Goal: Information Seeking & Learning: Learn about a topic

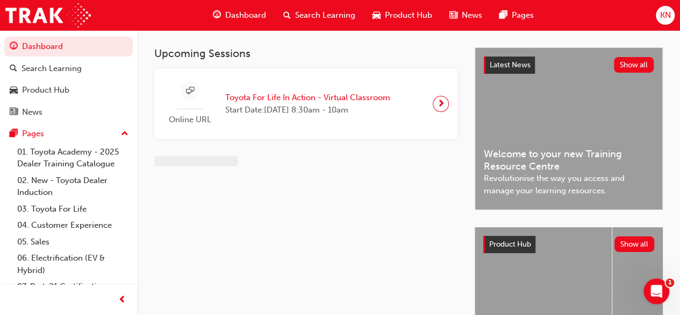
click at [226, 11] on span "Dashboard" at bounding box center [245, 15] width 41 height 12
click at [241, 19] on span "Dashboard" at bounding box center [245, 15] width 41 height 12
click at [240, 12] on span "Dashboard" at bounding box center [245, 15] width 41 height 12
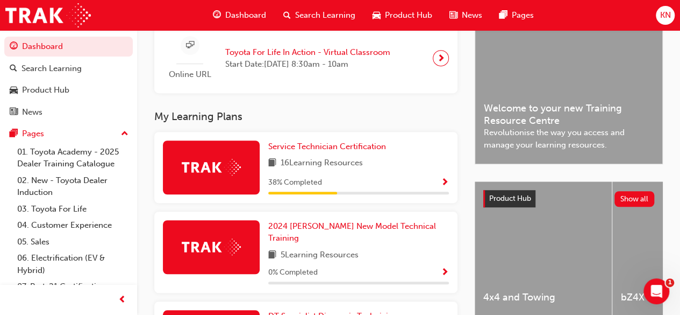
scroll to position [314, 0]
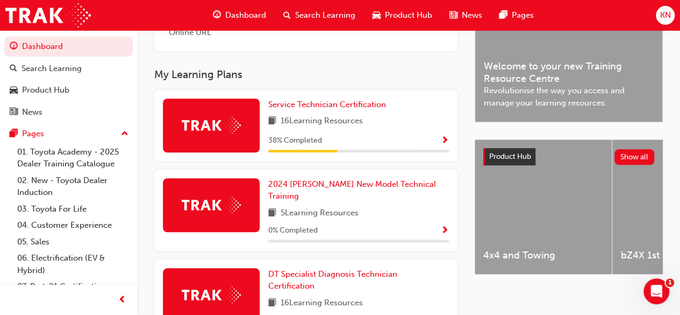
click at [444, 143] on span "Show Progress" at bounding box center [445, 141] width 8 height 10
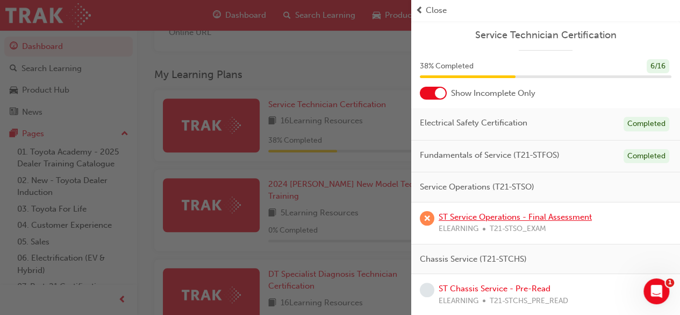
click at [492, 215] on link "ST Service Operations - Final Assessment" at bounding box center [515, 217] width 153 height 10
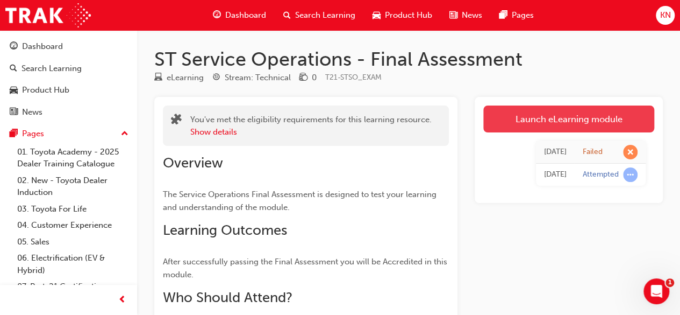
click at [548, 112] on link "Launch eLearning module" at bounding box center [568, 118] width 171 height 27
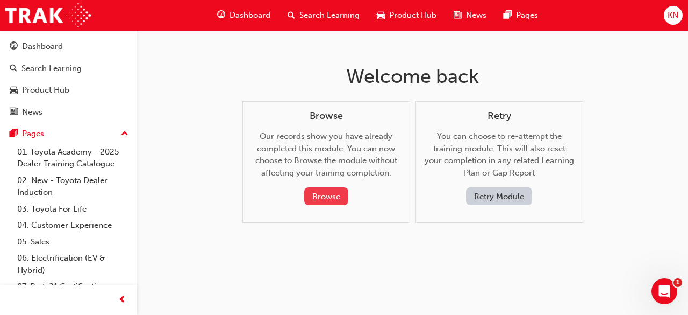
click at [324, 192] on button "Browse" at bounding box center [326, 196] width 44 height 18
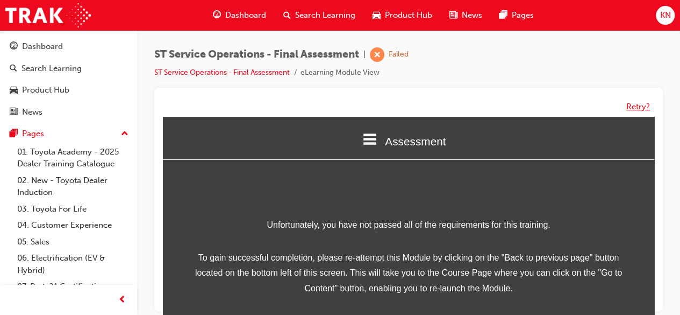
click at [630, 103] on button "Retry?" at bounding box center [639, 107] width 24 height 12
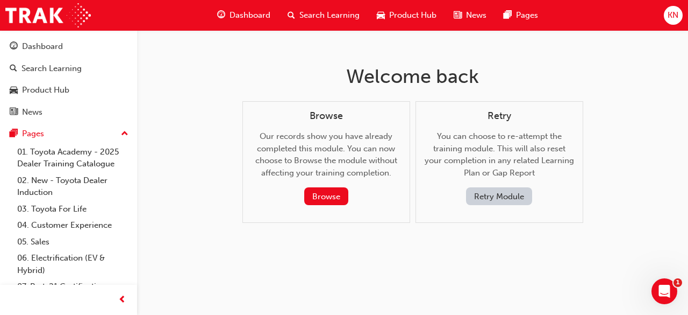
click at [482, 195] on button "Retry Module" at bounding box center [499, 196] width 66 height 18
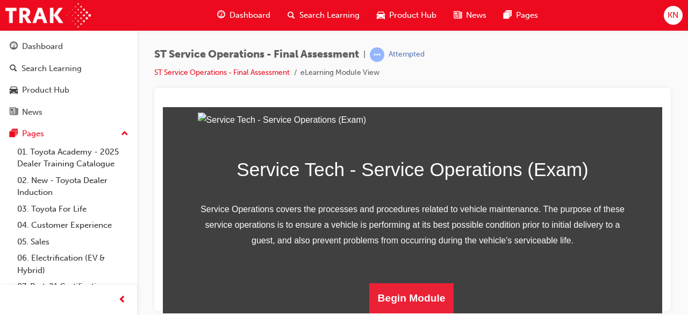
scroll to position [213, 0]
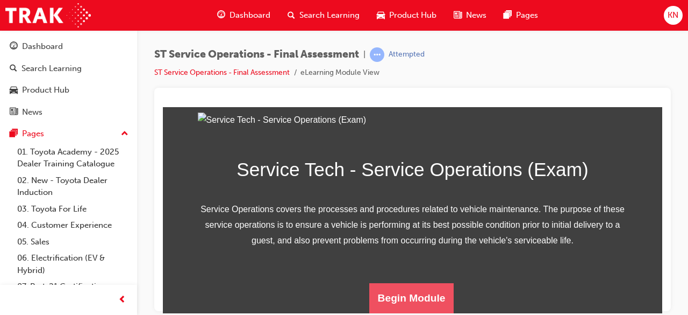
click at [408, 294] on button "Begin Module" at bounding box center [411, 297] width 85 height 30
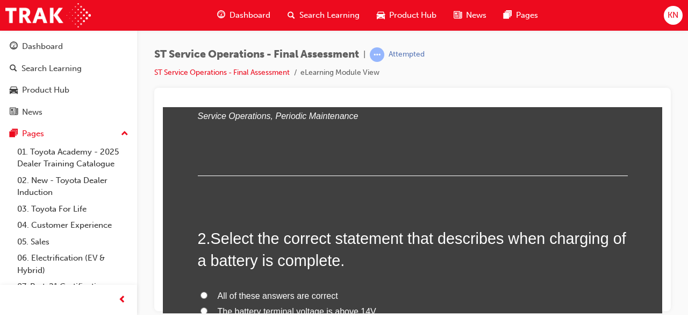
scroll to position [0, 0]
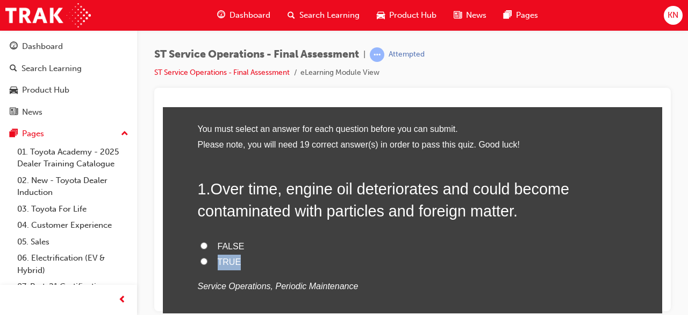
drag, startPoint x: 652, startPoint y: 304, endPoint x: 661, endPoint y: 309, distance: 10.6
click at [661, 269] on html "the Quiz Introduction the Quiz Assessment You must select an answer for each qu…" at bounding box center [413, 166] width 500 height 206
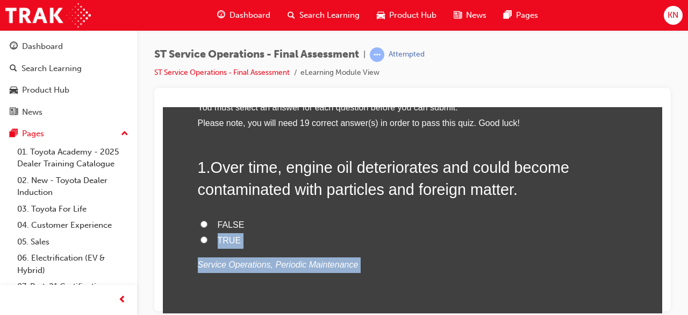
click at [562, 250] on div "FALSE TRUE Service Operations, Periodic Maintenance" at bounding box center [413, 244] width 430 height 55
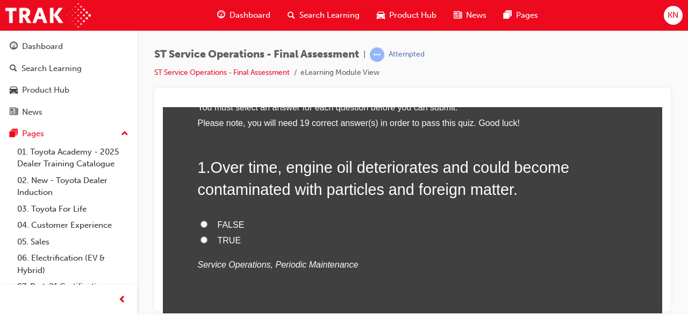
click at [201, 236] on input "TRUE" at bounding box center [204, 239] width 7 height 7
radio input "true"
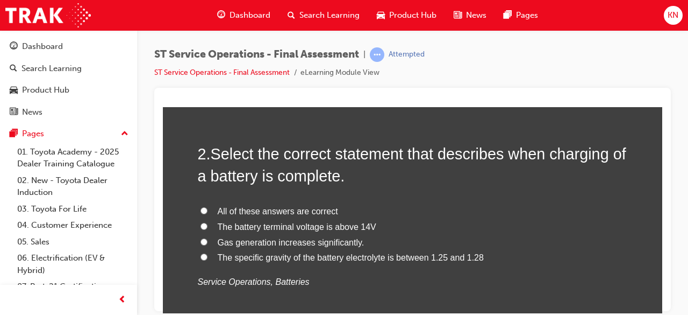
scroll to position [301, 0]
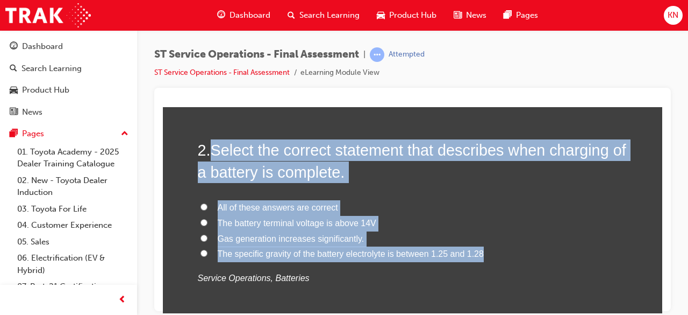
drag, startPoint x: 205, startPoint y: 152, endPoint x: 484, endPoint y: 260, distance: 298.6
click at [484, 260] on div "2 . Select the correct statement that describes when charging of a battery is c…" at bounding box center [413, 238] width 430 height 199
copy div "Select the correct statement that describes when charging of a battery is compl…"
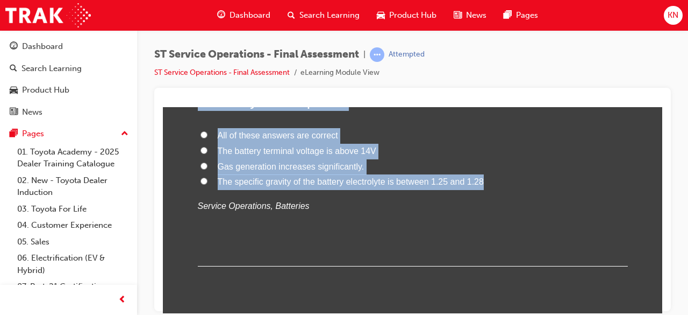
scroll to position [366, 0]
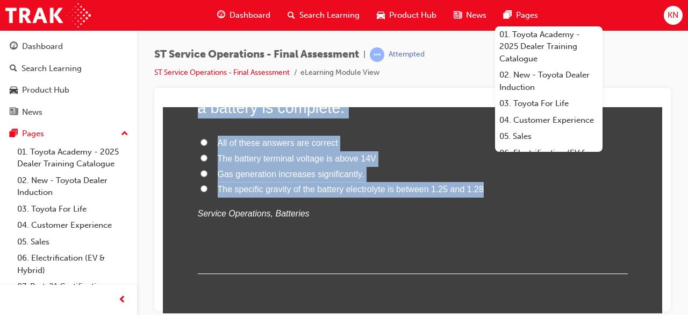
click at [201, 143] on input "All of these answers are correct" at bounding box center [204, 141] width 7 height 7
radio input "true"
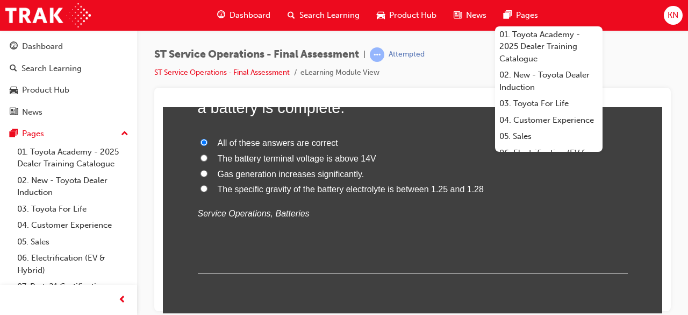
click at [304, 230] on div "2 . Select the correct statement that describes when charging of a battery is c…" at bounding box center [413, 173] width 430 height 199
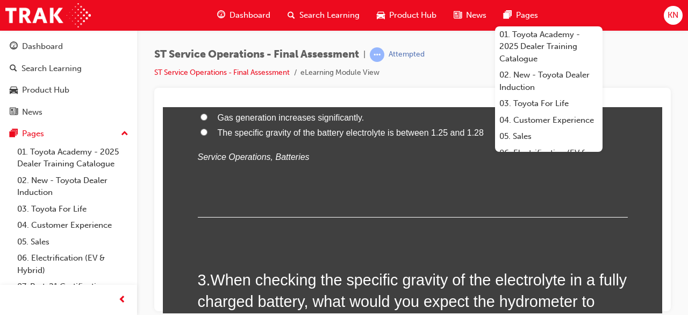
scroll to position [430, 0]
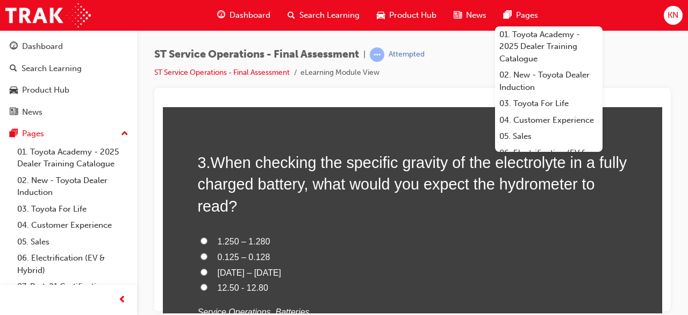
scroll to position [559, 0]
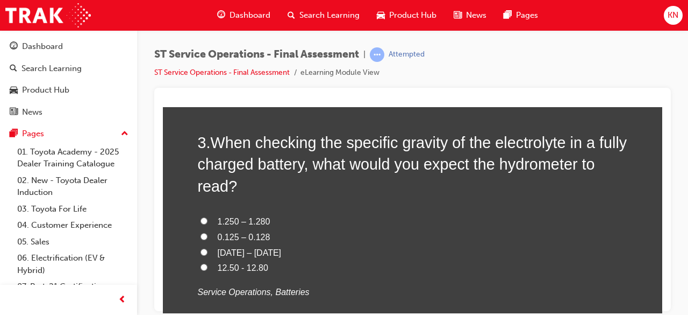
click at [210, 140] on span "When checking the specific gravity of the electrolyte in a fully charged batter…" at bounding box center [413, 163] width 430 height 61
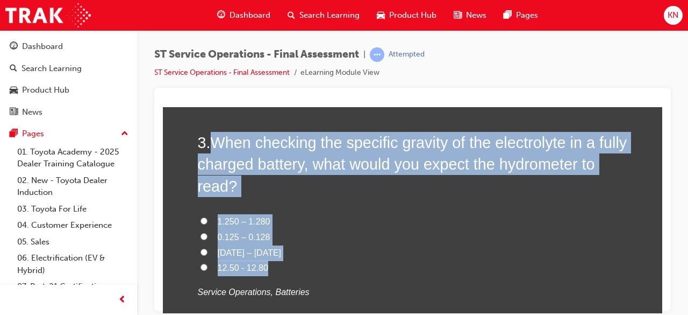
drag, startPoint x: 210, startPoint y: 140, endPoint x: 361, endPoint y: 266, distance: 196.7
click at [361, 266] on div "3 . When checking the specific gravity of the electrolyte in a fully charged ba…" at bounding box center [413, 241] width 430 height 220
copy div "When checking the specific gravity of the electrolyte in a fully charged batter…"
click at [201, 218] on input "1.250 – 1.280" at bounding box center [204, 220] width 7 height 7
radio input "true"
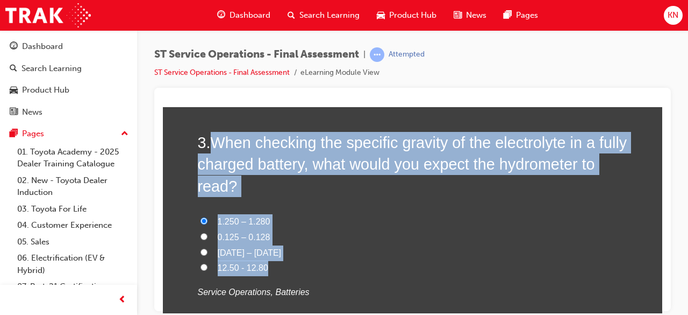
click at [337, 252] on label "1250 – 1280" at bounding box center [413, 253] width 430 height 16
click at [208, 252] on input "1250 – 1280" at bounding box center [204, 251] width 7 height 7
radio input "true"
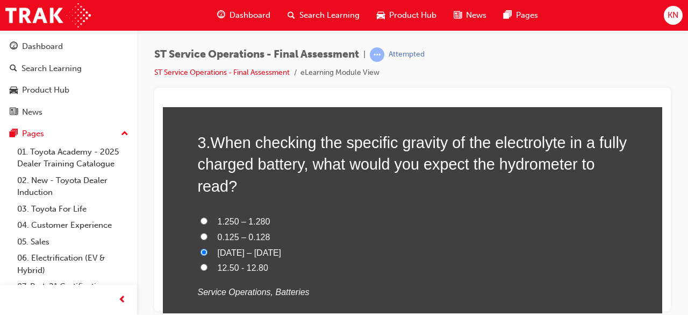
click at [201, 219] on input "1.250 – 1.280" at bounding box center [204, 220] width 7 height 7
radio input "true"
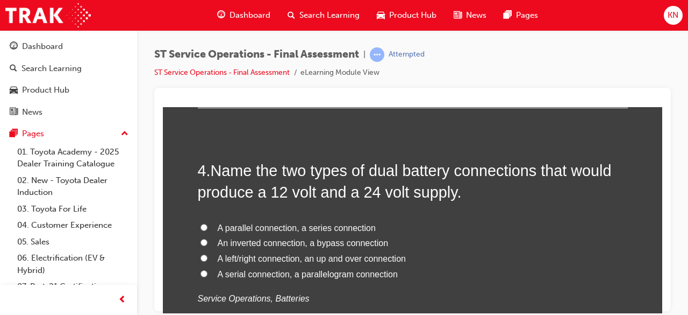
scroll to position [817, 0]
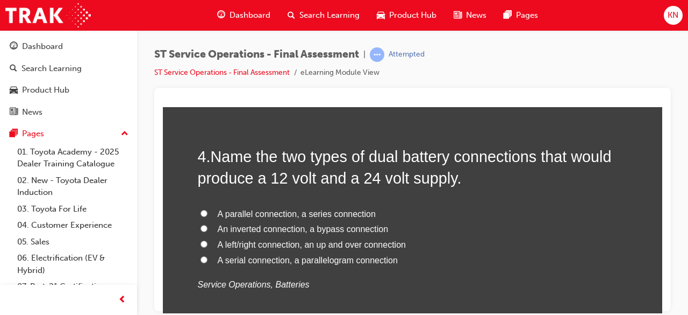
click at [201, 211] on input "A parallel connection, a series connection" at bounding box center [204, 212] width 7 height 7
radio input "true"
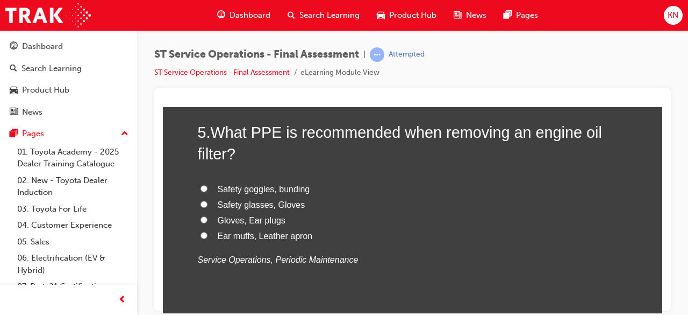
scroll to position [1097, 0]
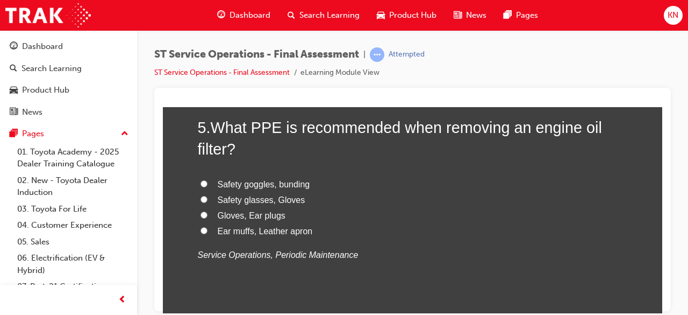
click at [201, 197] on input "Safety glasses, Gloves" at bounding box center [204, 198] width 7 height 7
radio input "true"
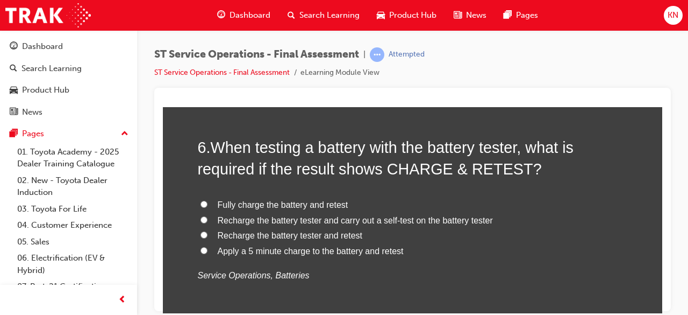
scroll to position [1334, 0]
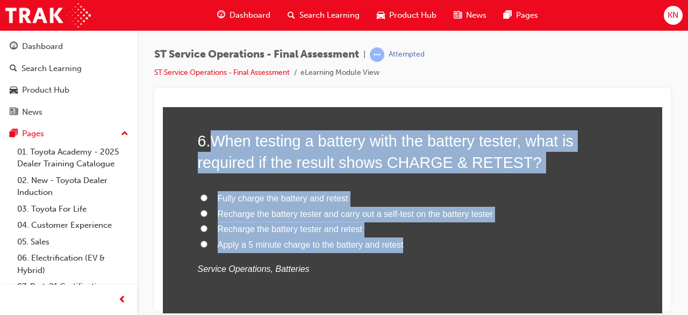
drag, startPoint x: 211, startPoint y: 138, endPoint x: 407, endPoint y: 247, distance: 223.9
click at [407, 247] on div "6 . When testing a battery with the battery tester, what is required if the res…" at bounding box center [413, 229] width 430 height 199
copy div "When testing a battery with the battery tester, what is required if the result …"
click at [201, 196] on input "Fully charge the battery and retest" at bounding box center [204, 197] width 7 height 7
radio input "true"
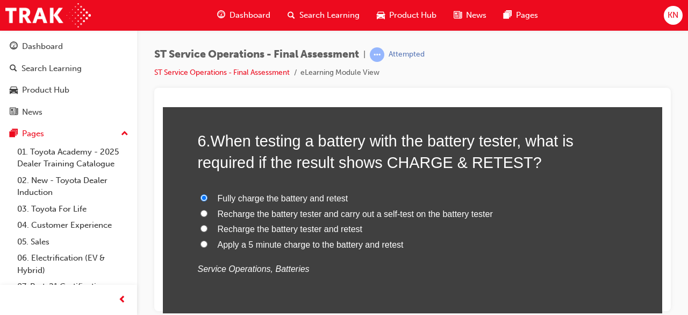
click at [371, 272] on p "Service Operations, Batteries" at bounding box center [413, 269] width 430 height 16
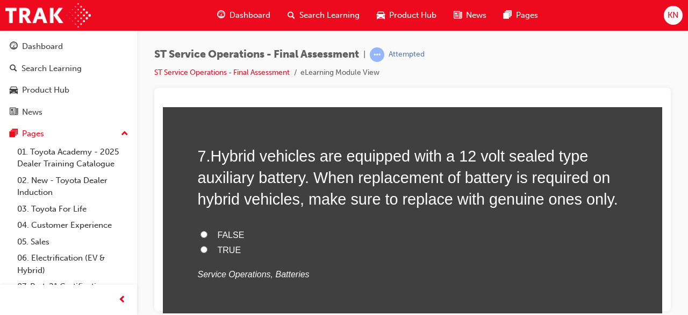
scroll to position [1570, 0]
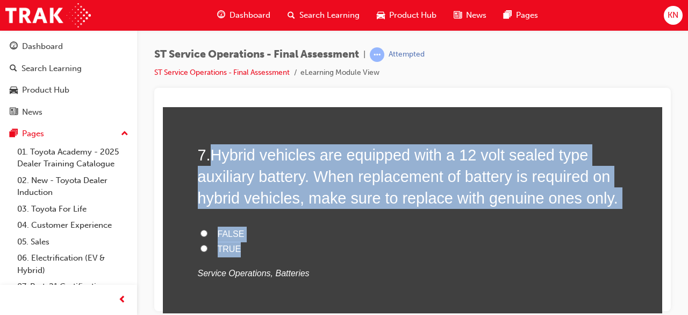
drag, startPoint x: 211, startPoint y: 150, endPoint x: 416, endPoint y: 246, distance: 226.6
click at [416, 246] on div "7 . Hybrid vehicles are equipped with a 12 volt sealed type auxiliary battery. …" at bounding box center [413, 238] width 430 height 189
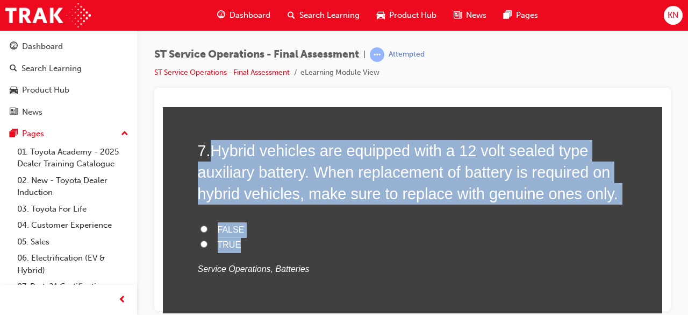
copy div "Hybrid vehicles are equipped with a 12 volt sealed type auxiliary battery. When…"
click at [201, 242] on input "TRUE" at bounding box center [204, 243] width 7 height 7
radio input "true"
click at [289, 246] on label "TRUE" at bounding box center [413, 245] width 430 height 16
click at [208, 246] on input "TRUE" at bounding box center [204, 243] width 7 height 7
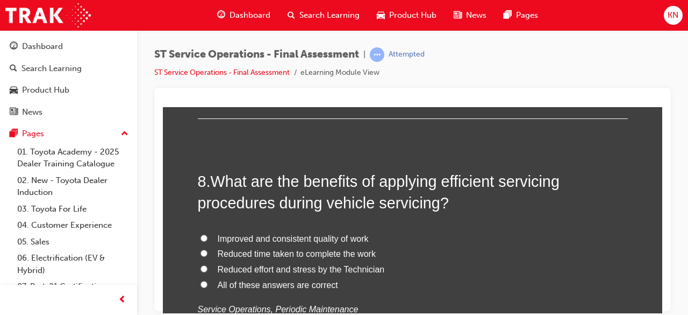
scroll to position [1811, 0]
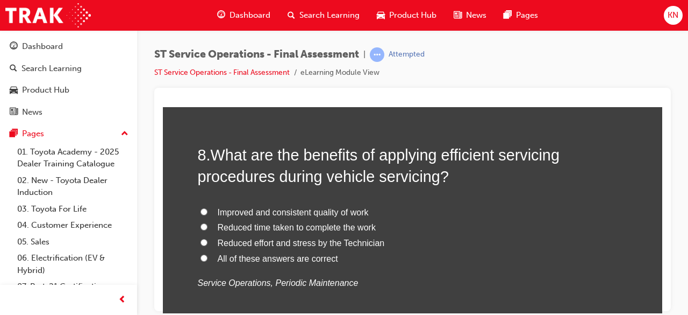
click at [201, 254] on input "All of these answers are correct" at bounding box center [204, 257] width 7 height 7
radio input "true"
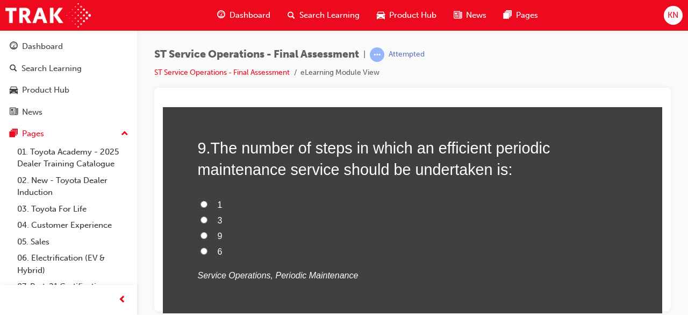
scroll to position [2069, 0]
click at [203, 229] on label "9" at bounding box center [413, 235] width 430 height 16
click at [203, 231] on input "9" at bounding box center [204, 234] width 7 height 7
radio input "true"
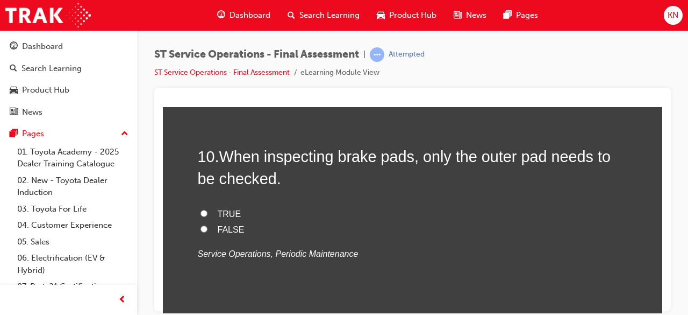
scroll to position [2309, 0]
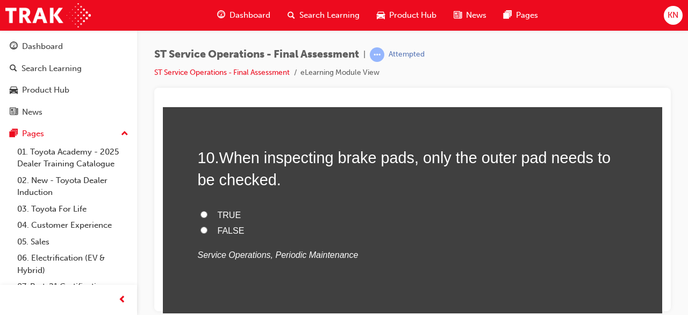
click at [201, 227] on input "FALSE" at bounding box center [204, 229] width 7 height 7
radio input "true"
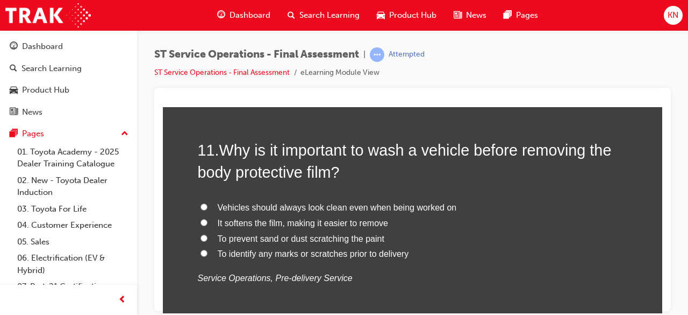
scroll to position [2546, 0]
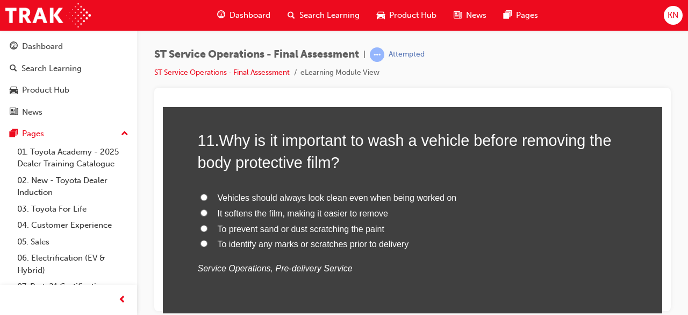
click at [201, 227] on input "To prevent sand or dust scratching the paint" at bounding box center [204, 227] width 7 height 7
radio input "true"
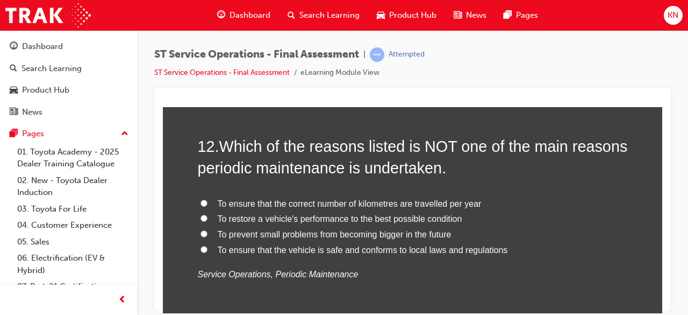
scroll to position [2804, 0]
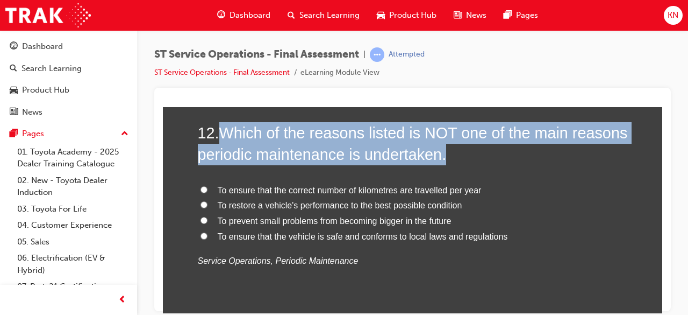
drag, startPoint x: 216, startPoint y: 131, endPoint x: 504, endPoint y: 151, distance: 288.4
click at [504, 151] on h2 "12 . Which of the reasons listed is NOT one of the main reasons periodic mainte…" at bounding box center [413, 144] width 430 height 44
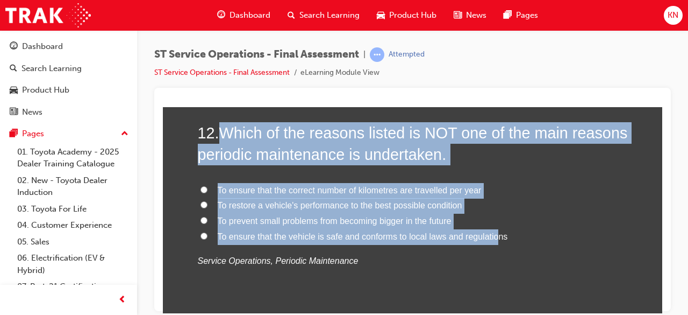
drag, startPoint x: 219, startPoint y: 129, endPoint x: 490, endPoint y: 234, distance: 290.3
click at [490, 234] on div "12 . Which of the reasons listed is NOT one of the main reasons periodic mainte…" at bounding box center [413, 221] width 430 height 199
copy div "Which of the reasons listed is NOT one of the main reasons periodic maintenance…"
click at [202, 186] on input "To ensure that the correct number of kilometres are travelled per year" at bounding box center [204, 189] width 7 height 7
radio input "true"
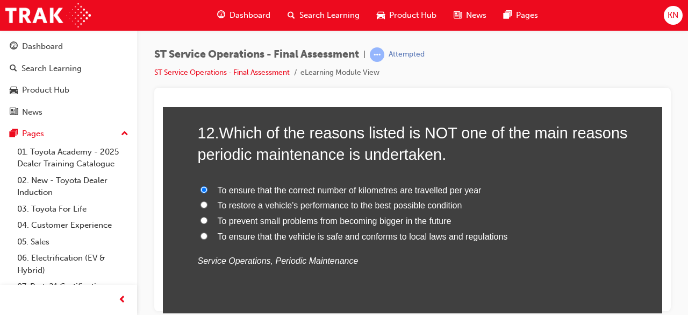
click at [399, 278] on div "12 . Which of the reasons listed is NOT one of the main reasons periodic mainte…" at bounding box center [413, 221] width 430 height 199
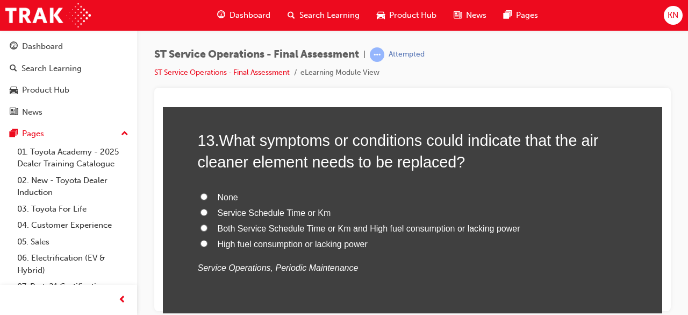
scroll to position [3048, 0]
click at [564, 279] on div "13 . What symptoms or conditions could indicate that the air cleaner element ne…" at bounding box center [413, 228] width 430 height 199
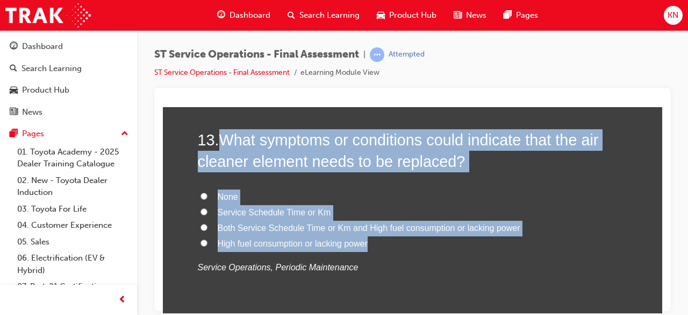
drag, startPoint x: 219, startPoint y: 138, endPoint x: 481, endPoint y: 245, distance: 282.9
click at [481, 245] on div "13 . What symptoms or conditions could indicate that the air cleaner element ne…" at bounding box center [413, 228] width 430 height 199
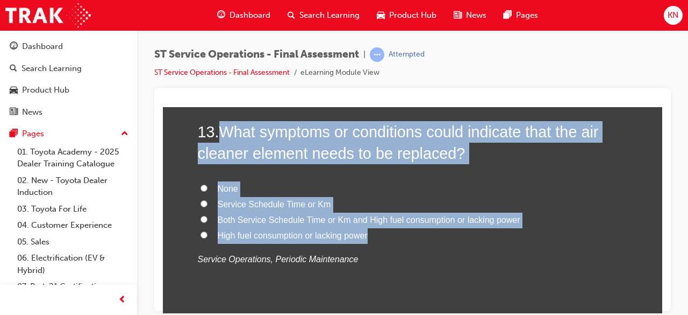
copy div "What symptoms or conditions could indicate that the air cleaner element needs t…"
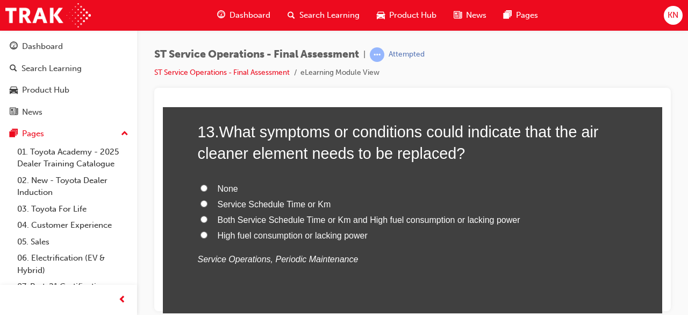
click at [237, 272] on div "13 . What symptoms or conditions could indicate that the air cleaner element ne…" at bounding box center [413, 219] width 430 height 199
click at [201, 216] on input "Both Service Schedule Time or Km and High fuel consumption or lacking power" at bounding box center [204, 218] width 7 height 7
radio input "true"
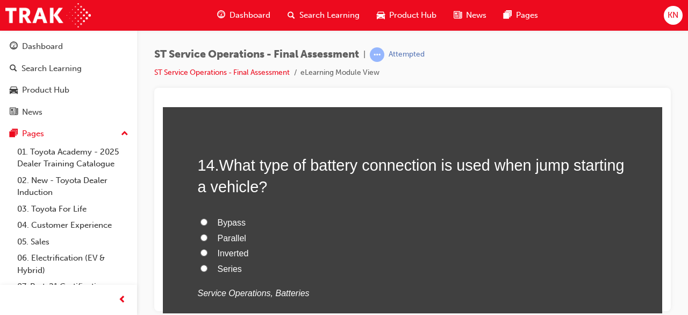
scroll to position [3292, 0]
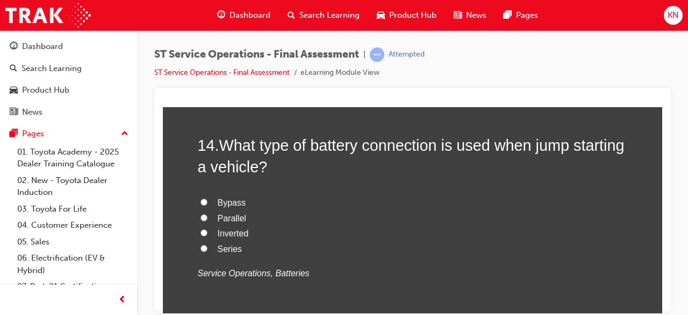
click at [202, 217] on input "Parallel" at bounding box center [204, 217] width 7 height 7
radio input "true"
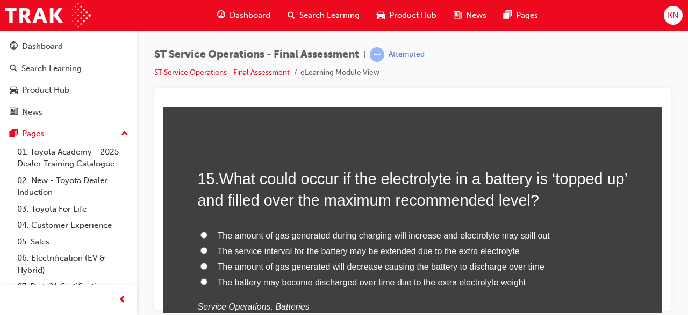
scroll to position [3529, 0]
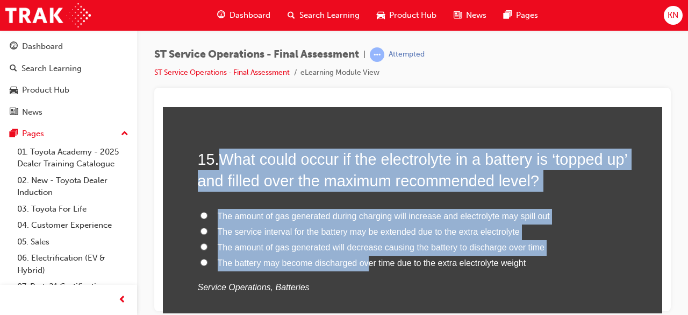
drag, startPoint x: 215, startPoint y: 158, endPoint x: 362, endPoint y: 265, distance: 182.6
click at [362, 265] on div "15 . What could occur if the electrolyte in a battery is ‘topped up’ and filled…" at bounding box center [413, 247] width 430 height 199
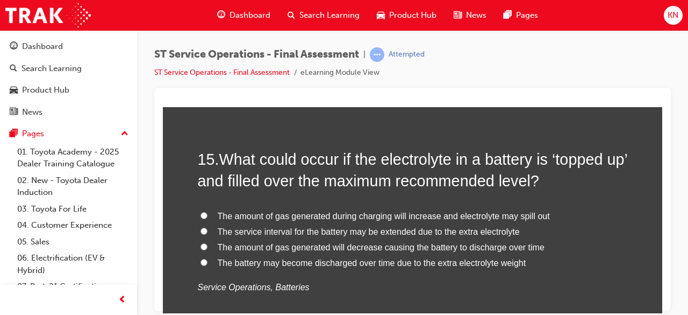
click at [358, 279] on p "Service Operations, Batteries" at bounding box center [413, 287] width 430 height 16
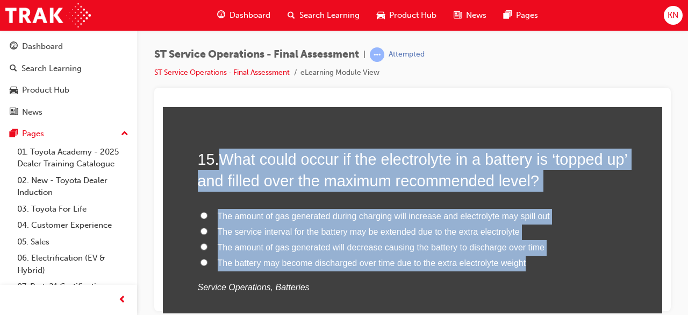
drag, startPoint x: 216, startPoint y: 148, endPoint x: 537, endPoint y: 262, distance: 340.7
click at [537, 262] on div "15 . What could occur if the electrolyte in a battery is ‘topped up’ and filled…" at bounding box center [413, 247] width 430 height 199
copy div "What could occur if the electrolyte in a battery is ‘topped up’ and filled over…"
click at [201, 213] on input "The amount of gas generated during charging will increase and electrolyte may s…" at bounding box center [204, 214] width 7 height 7
radio input "true"
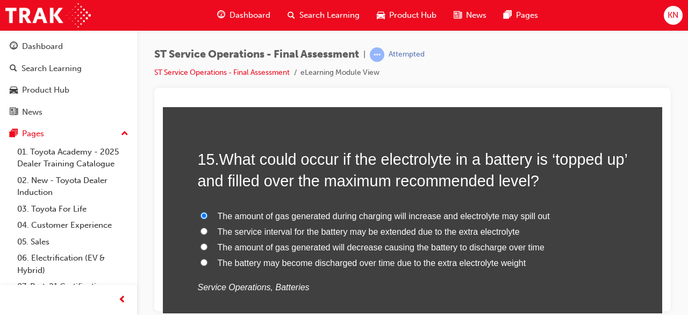
click at [349, 279] on p "Service Operations, Batteries" at bounding box center [413, 287] width 430 height 16
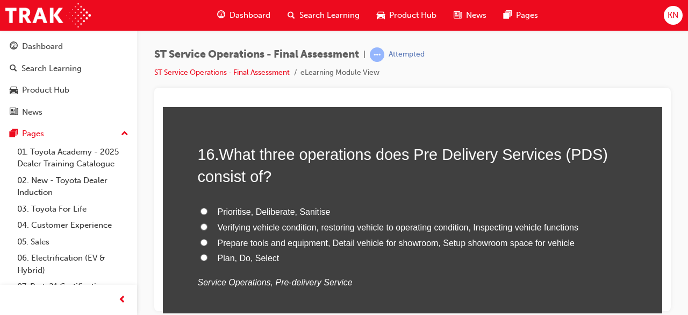
scroll to position [3787, 0]
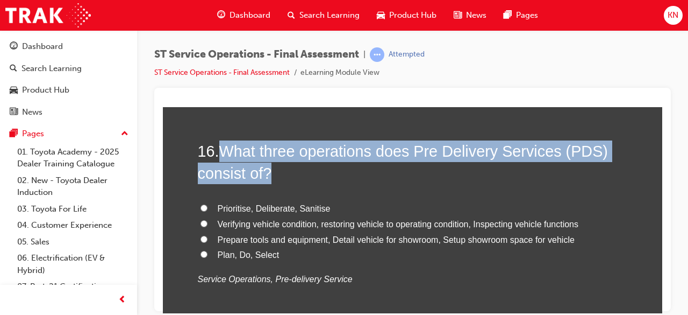
drag, startPoint x: 218, startPoint y: 148, endPoint x: 389, endPoint y: 286, distance: 219.5
click at [389, 286] on div "16 . What three operations does Pre Delivery Services (PDS) consist of? Priorit…" at bounding box center [413, 239] width 430 height 199
copy span "What three operations does Pre Delivery Services (PDS) consist of?"
click at [382, 255] on label "Plan, Do, Select" at bounding box center [413, 255] width 430 height 16
click at [208, 255] on input "Plan, Do, Select" at bounding box center [204, 253] width 7 height 7
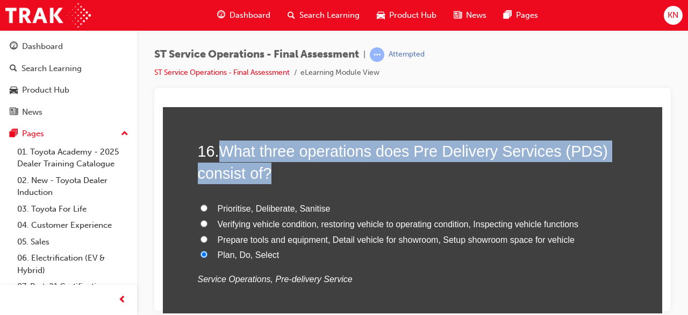
radio input "true"
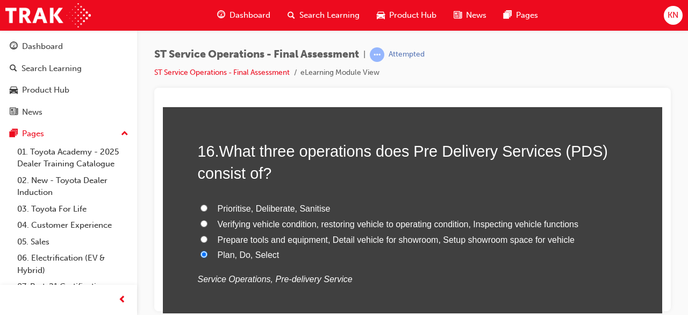
click at [201, 219] on input "Verifying vehicle condition, restoring vehicle to operating condition, Inspecti…" at bounding box center [204, 222] width 7 height 7
radio input "true"
click at [414, 271] on p "Service Operations, Pre-delivery Service" at bounding box center [413, 279] width 430 height 16
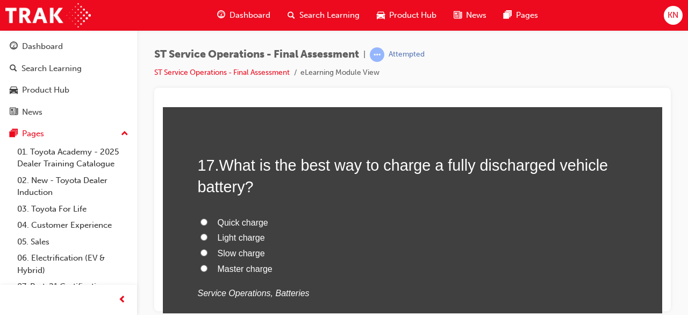
scroll to position [4024, 0]
click at [201, 248] on input "Slow charge" at bounding box center [204, 251] width 7 height 7
radio input "true"
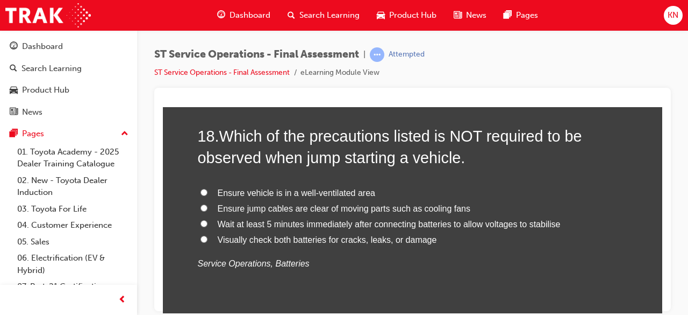
scroll to position [4303, 0]
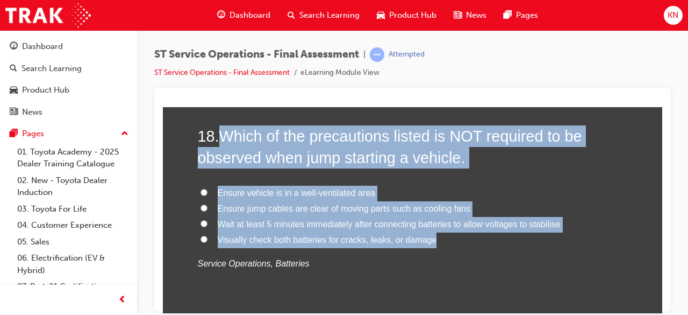
drag, startPoint x: 218, startPoint y: 133, endPoint x: 504, endPoint y: 240, distance: 305.3
click at [504, 240] on div "18 . Which of the precautions listed is NOT required to be observed when jump s…" at bounding box center [413, 224] width 430 height 199
copy div "Which of the precautions listed is NOT required to be observed when jump starti…"
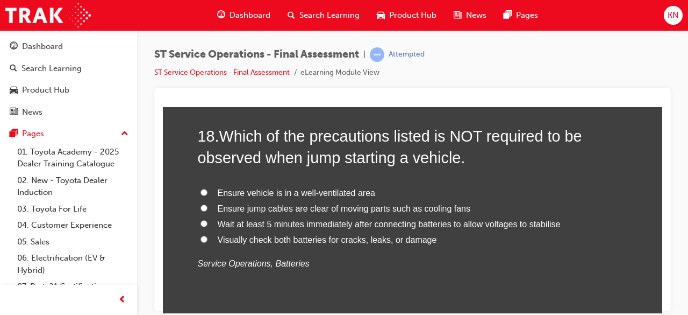
click at [325, 269] on div "18 . Which of the precautions listed is NOT required to be observed when jump s…" at bounding box center [413, 224] width 430 height 199
click at [201, 219] on input "Wait at least 5 minutes immediately after connecting batteries to allow voltage…" at bounding box center [204, 222] width 7 height 7
radio input "true"
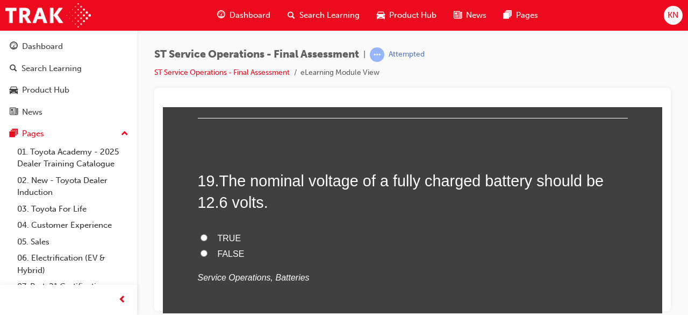
scroll to position [4519, 0]
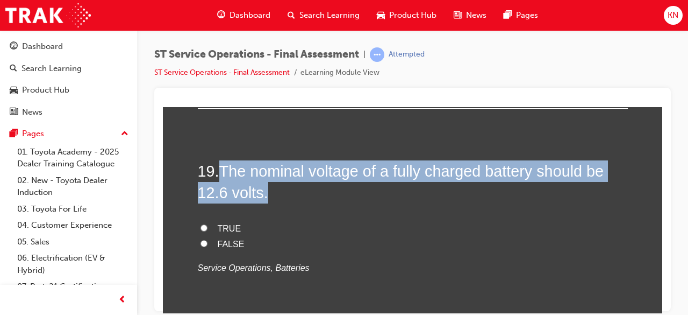
drag, startPoint x: 222, startPoint y: 168, endPoint x: 413, endPoint y: 198, distance: 193.2
click at [413, 198] on h2 "19 . The nominal voltage of a fully charged battery should be 12.6 volts." at bounding box center [413, 182] width 430 height 44
click at [321, 189] on h2 "19 . The nominal voltage of a fully charged battery should be 12.6 volts." at bounding box center [413, 182] width 430 height 44
drag, startPoint x: 220, startPoint y: 166, endPoint x: 346, endPoint y: 244, distance: 148.0
click at [346, 244] on div "19 . The nominal voltage of a fully charged battery should be 12.6 volts. TRUE …" at bounding box center [413, 244] width 430 height 168
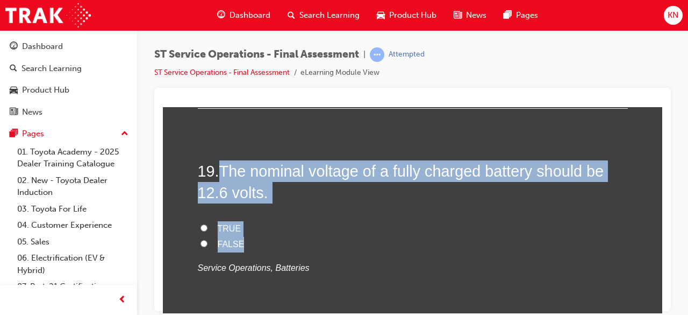
copy div "The nominal voltage of a fully charged battery should be 12.6 volts. TRUE FALSE"
click at [201, 224] on input "TRUE" at bounding box center [204, 227] width 7 height 7
radio input "true"
click at [317, 224] on label "TRUE" at bounding box center [413, 228] width 430 height 16
click at [208, 224] on input "TRUE" at bounding box center [204, 227] width 7 height 7
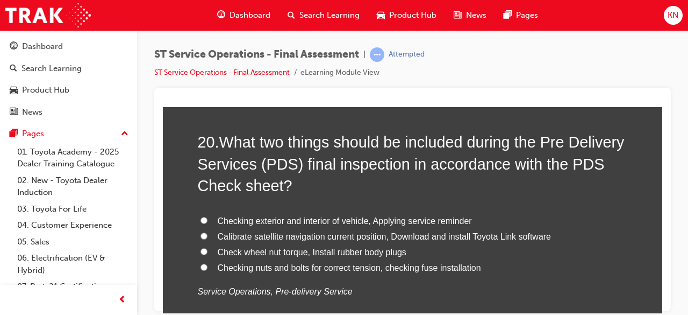
scroll to position [4777, 0]
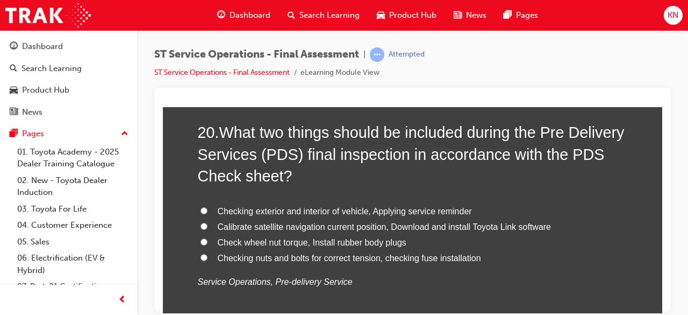
click at [598, 223] on label "Calibrate satellite navigation current position, Download and install Toyota Li…" at bounding box center [413, 227] width 430 height 16
click at [208, 223] on input "Calibrate satellite navigation current position, Download and install Toyota Li…" at bounding box center [204, 225] width 7 height 7
radio input "true"
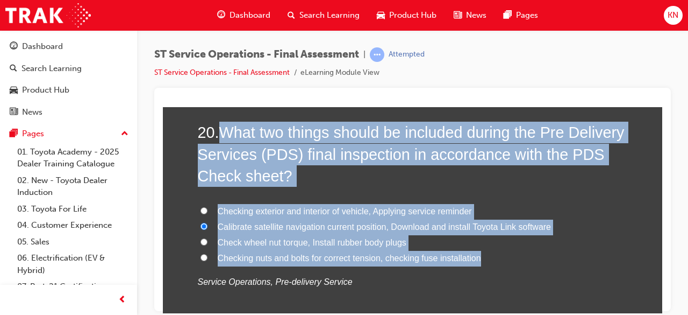
drag, startPoint x: 217, startPoint y: 131, endPoint x: 485, endPoint y: 254, distance: 294.1
click at [485, 254] on div "20 . What two things should be included during the Pre Delivery Services (PDS) …" at bounding box center [413, 231] width 430 height 220
click at [201, 208] on input "Checking exterior and interior of vehicle, Applying service reminder" at bounding box center [204, 210] width 7 height 7
radio input "true"
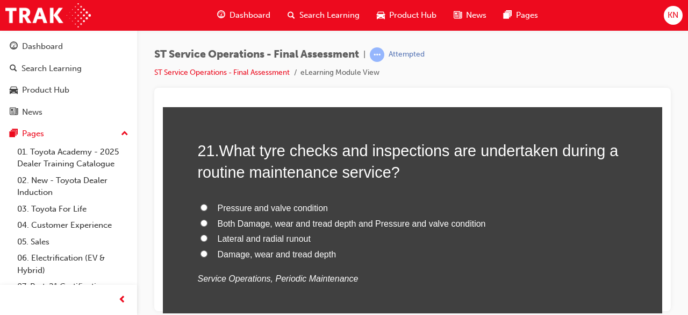
scroll to position [5035, 0]
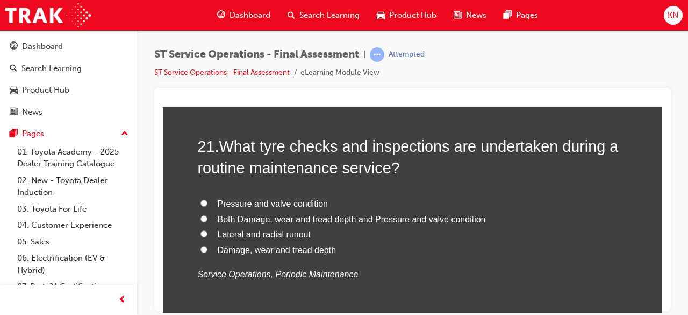
click at [202, 215] on input "Both Damage, wear and tread depth and Pressure and valve condition" at bounding box center [204, 218] width 7 height 7
radio input "true"
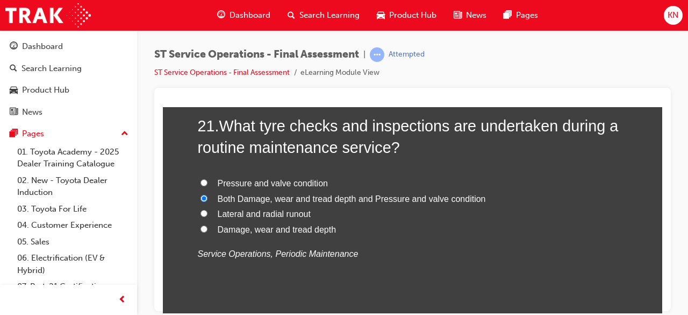
click at [663, 306] on div at bounding box center [412, 199] width 517 height 223
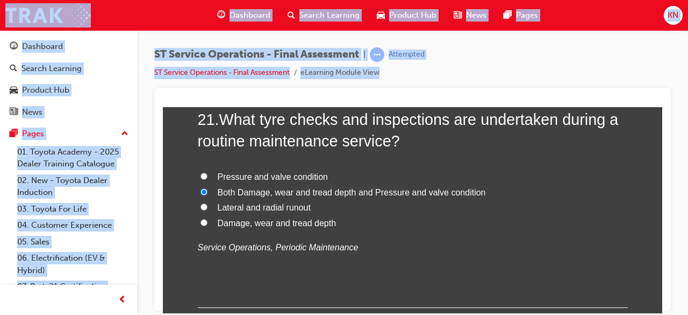
click at [663, 306] on div at bounding box center [412, 199] width 517 height 223
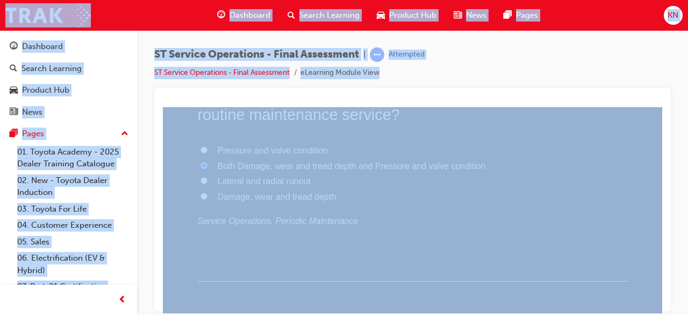
click at [663, 306] on div at bounding box center [412, 199] width 517 height 223
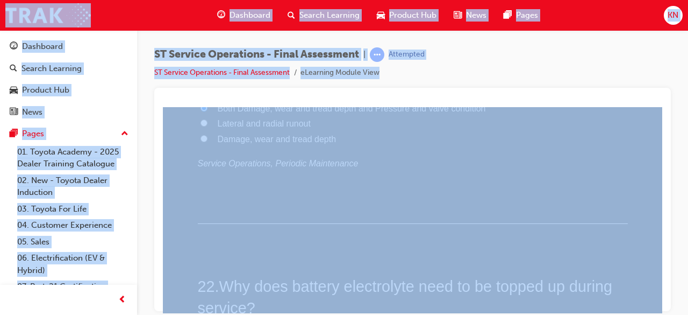
click at [663, 306] on div at bounding box center [412, 199] width 517 height 223
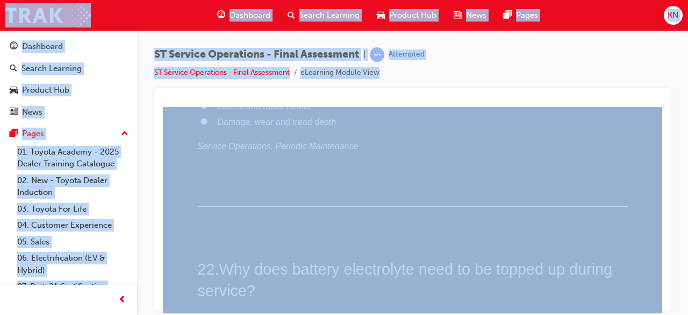
click at [663, 306] on div at bounding box center [412, 199] width 517 height 223
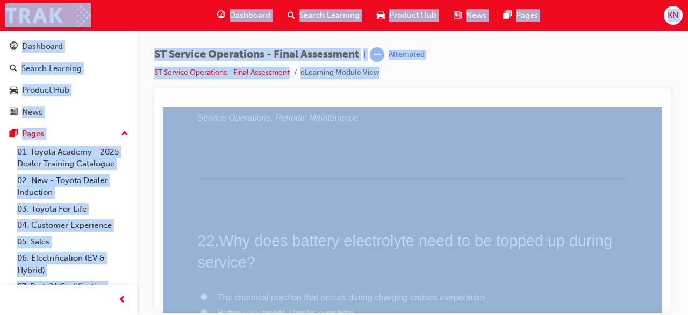
click at [663, 306] on div at bounding box center [412, 199] width 517 height 223
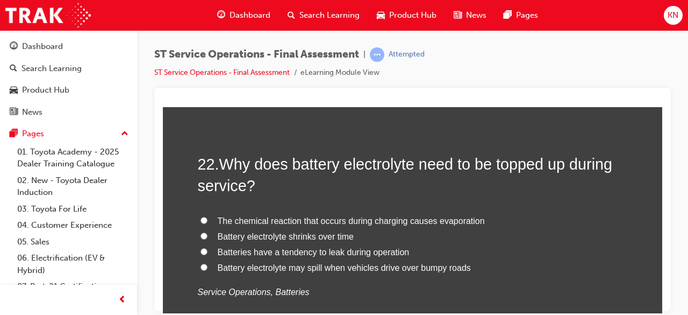
scroll to position [5271, 0]
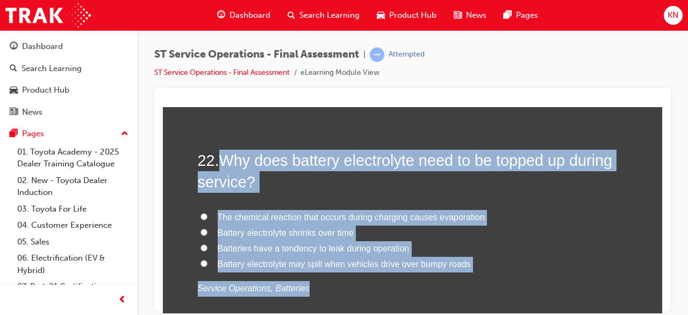
drag, startPoint x: 220, startPoint y: 155, endPoint x: 517, endPoint y: 269, distance: 318.0
click at [517, 269] on div "22 . Why does battery electrolyte need to be topped up during service? The chem…" at bounding box center [413, 248] width 430 height 199
click at [489, 240] on label "Batteries have a tendency to leak during operation" at bounding box center [413, 248] width 430 height 16
click at [208, 244] on input "Batteries have a tendency to leak during operation" at bounding box center [204, 247] width 7 height 7
radio input "true"
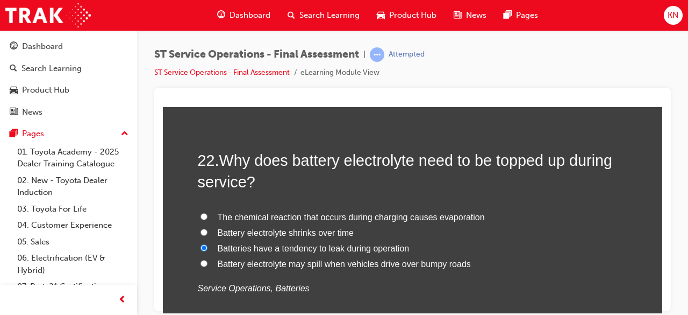
click at [201, 212] on input "The chemical reaction that occurs during charging causes evaporation" at bounding box center [204, 215] width 7 height 7
radio input "true"
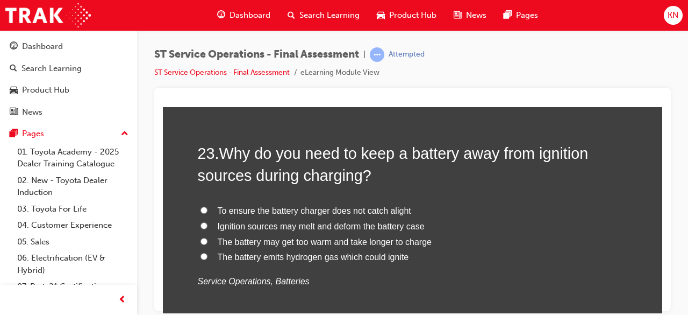
scroll to position [5530, 0]
click at [203, 251] on input "The battery emits hydrogen gas which could ignite" at bounding box center [204, 254] width 7 height 7
radio input "true"
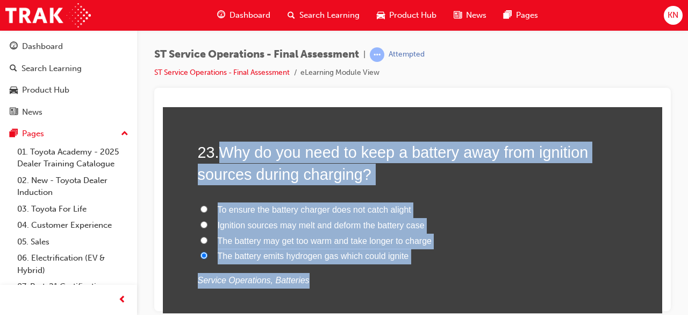
drag, startPoint x: 218, startPoint y: 152, endPoint x: 378, endPoint y: 260, distance: 192.4
click at [378, 260] on div "23 . Why do you need to keep a battery away from ignition sources during chargi…" at bounding box center [413, 240] width 430 height 199
click at [371, 276] on p "Service Operations, Batteries" at bounding box center [413, 280] width 430 height 16
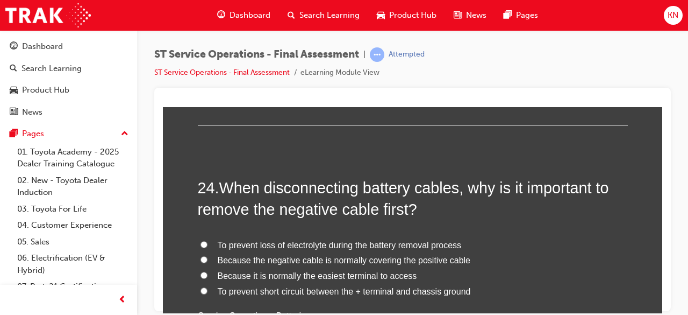
scroll to position [5766, 0]
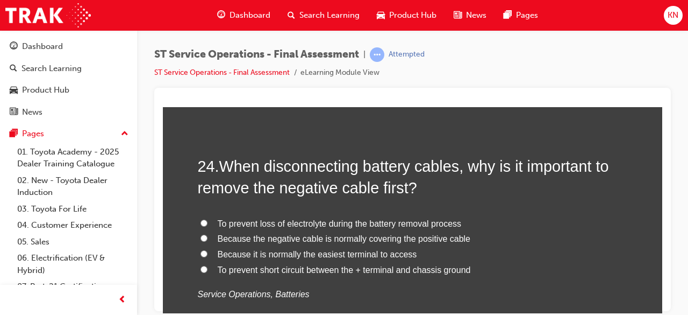
click at [201, 265] on input "To prevent short circuit between the + terminal and chassis ground" at bounding box center [204, 268] width 7 height 7
radio input "true"
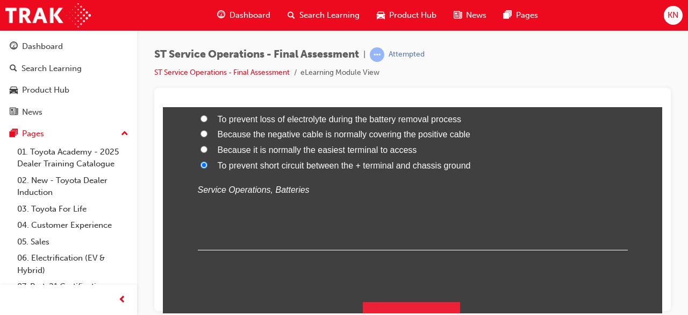
scroll to position [5885, 0]
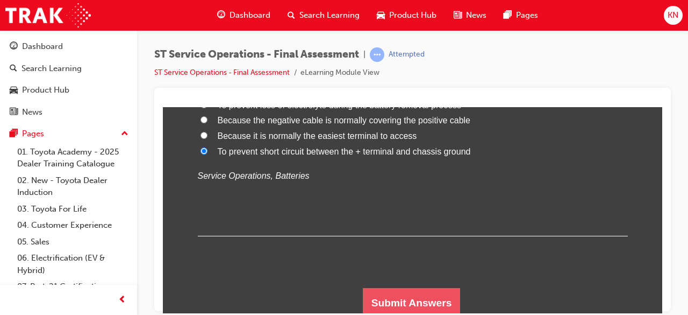
click at [407, 290] on button "Submit Answers" at bounding box center [412, 302] width 98 height 30
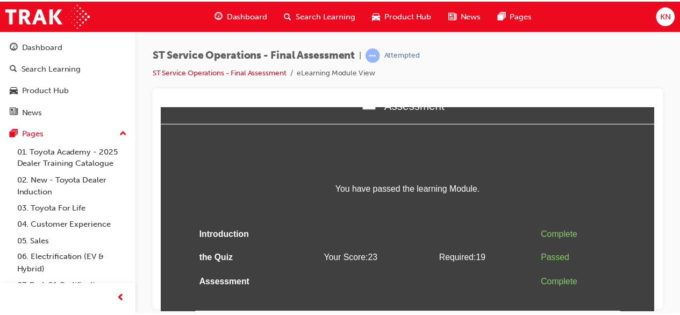
scroll to position [0, 0]
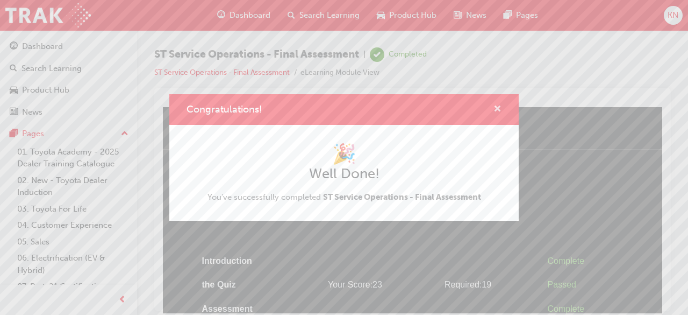
click at [496, 108] on span "cross-icon" at bounding box center [498, 110] width 8 height 10
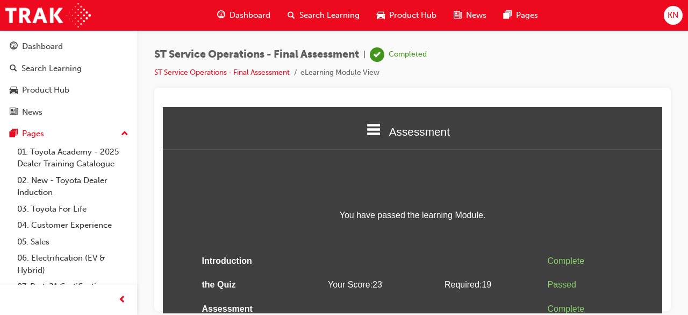
click at [245, 16] on span "Dashboard" at bounding box center [250, 15] width 41 height 12
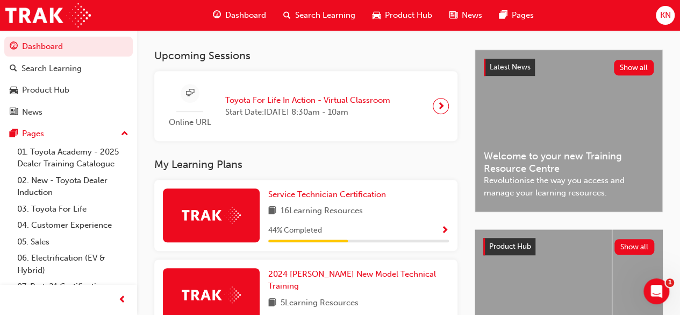
scroll to position [237, 0]
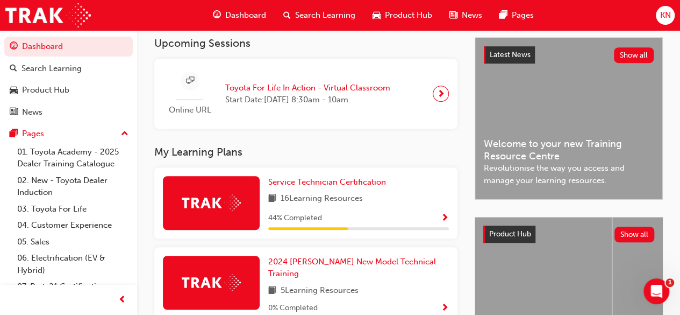
click at [444, 220] on span "Show Progress" at bounding box center [445, 219] width 8 height 10
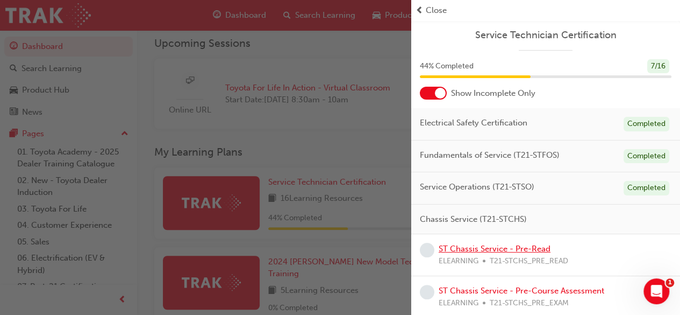
click at [486, 249] on link "ST Chassis Service - Pre-Read" at bounding box center [495, 249] width 112 height 10
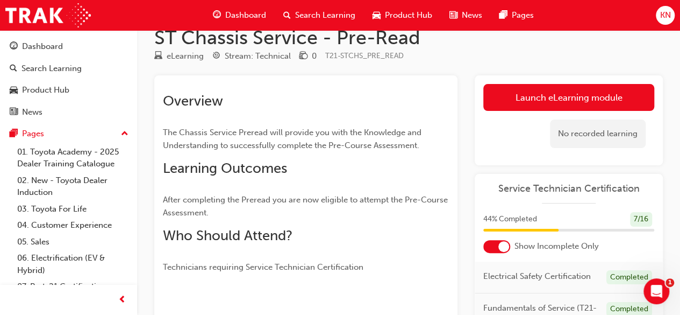
scroll to position [22, 0]
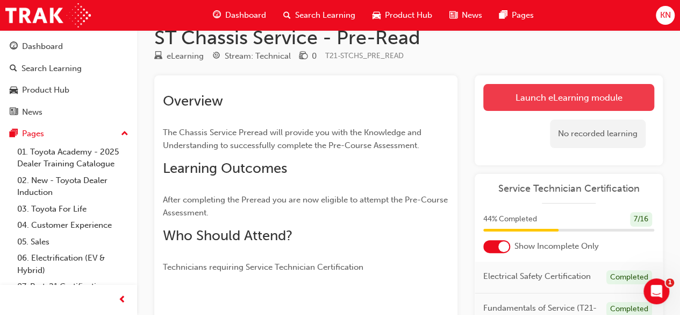
click at [566, 92] on link "Launch eLearning module" at bounding box center [568, 97] width 171 height 27
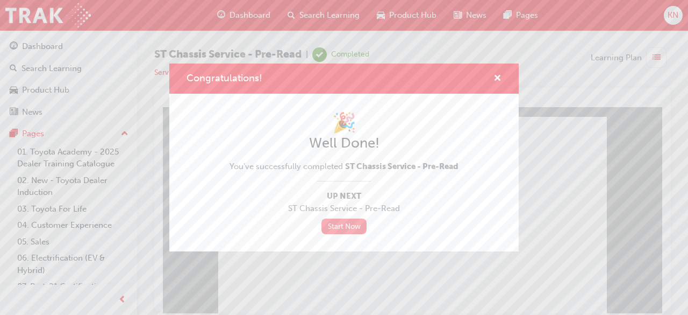
click at [345, 225] on link "Start Now" at bounding box center [344, 226] width 45 height 16
click at [496, 74] on span "cross-icon" at bounding box center [498, 79] width 8 height 10
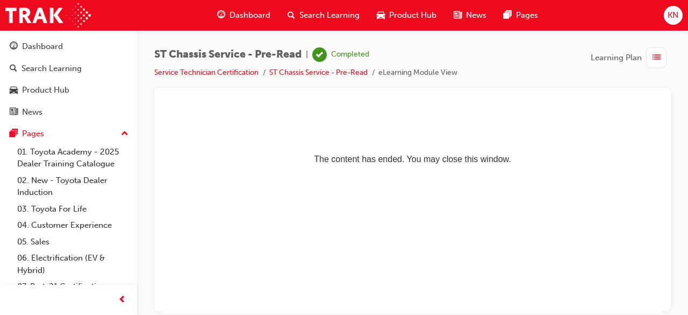
click at [228, 13] on div "Dashboard" at bounding box center [244, 15] width 70 height 22
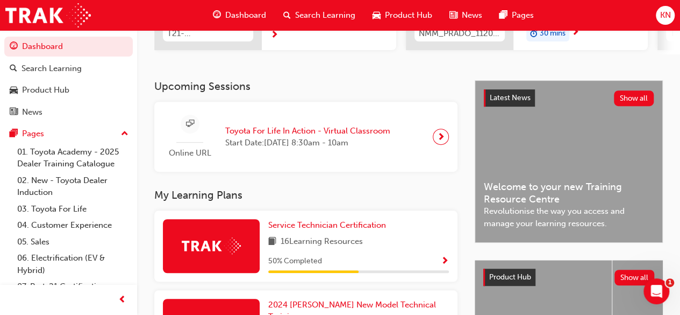
scroll to position [215, 0]
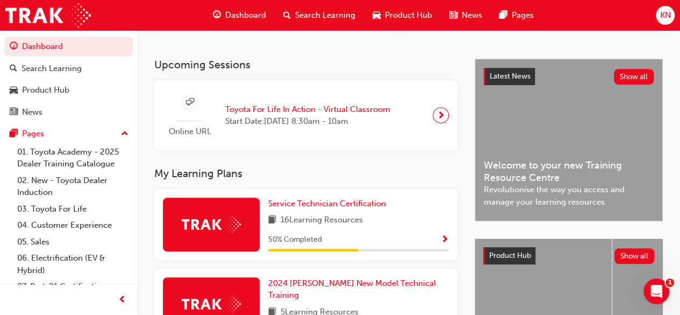
click at [444, 243] on span "Show Progress" at bounding box center [445, 240] width 8 height 10
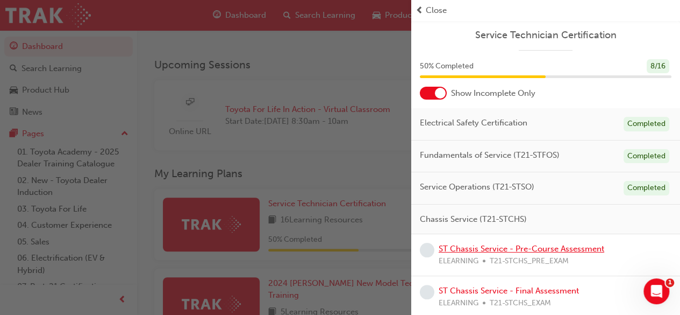
click at [476, 244] on link "ST Chassis Service - Pre-Course Assessment" at bounding box center [522, 249] width 166 height 10
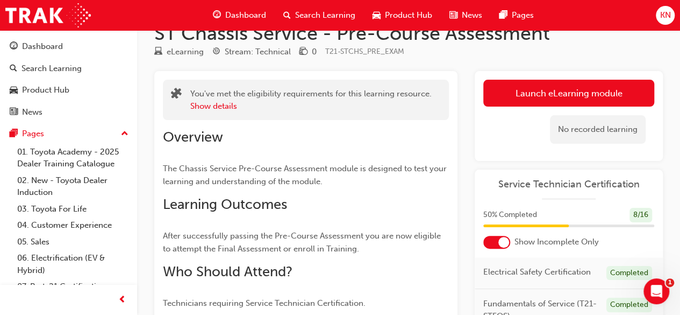
scroll to position [22, 0]
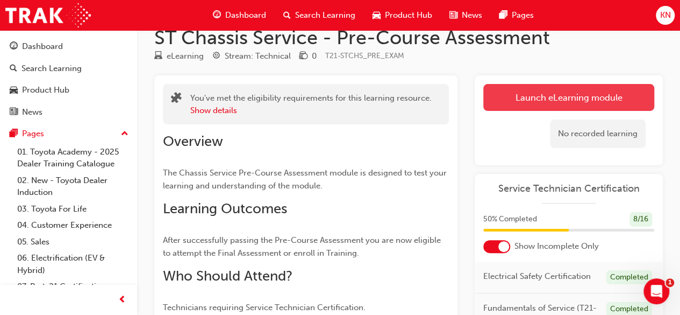
click at [566, 104] on link "Launch eLearning module" at bounding box center [568, 97] width 171 height 27
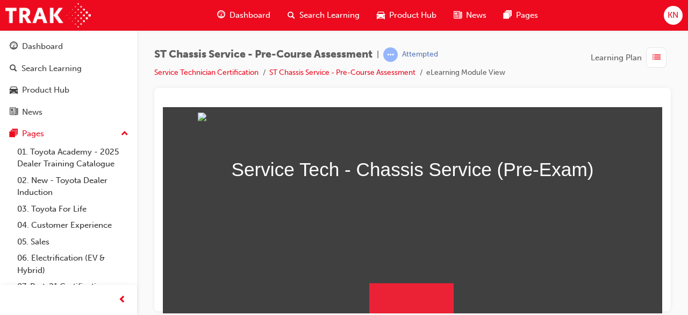
scroll to position [213, 0]
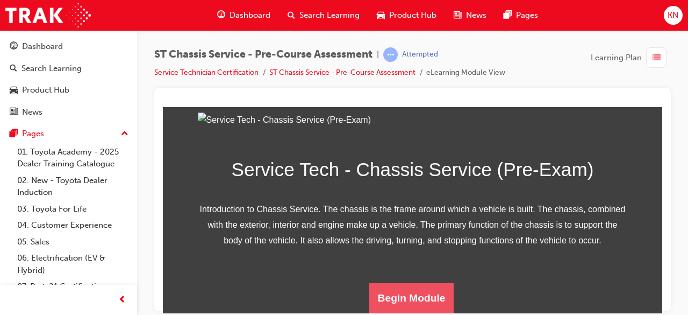
click at [433, 288] on button "Begin Module" at bounding box center [411, 297] width 85 height 30
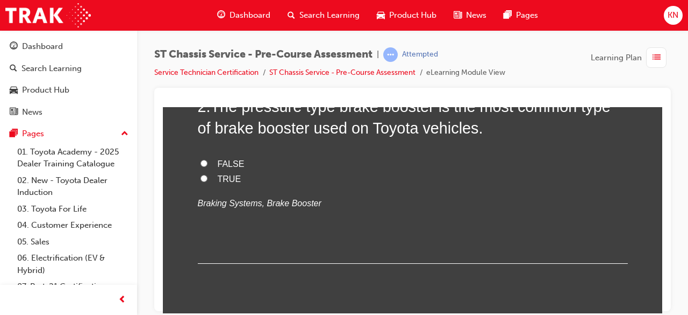
scroll to position [409, 0]
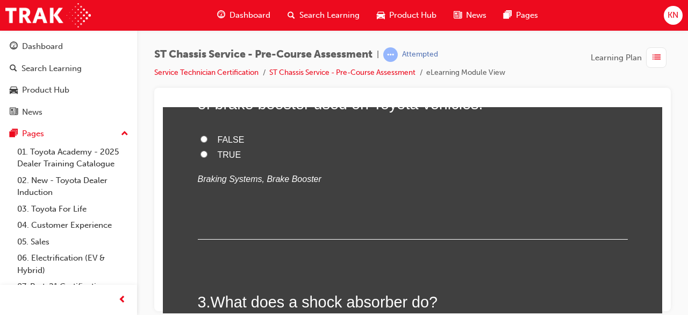
radio input "true"
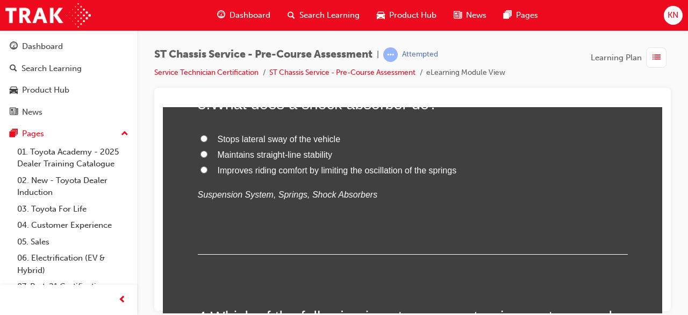
scroll to position [609, 0]
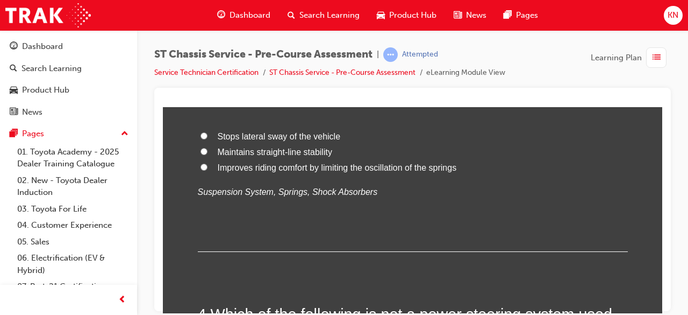
drag, startPoint x: 208, startPoint y: 155, endPoint x: 345, endPoint y: 237, distance: 160.1
drag, startPoint x: 213, startPoint y: 271, endPoint x: 198, endPoint y: 226, distance: 47.6
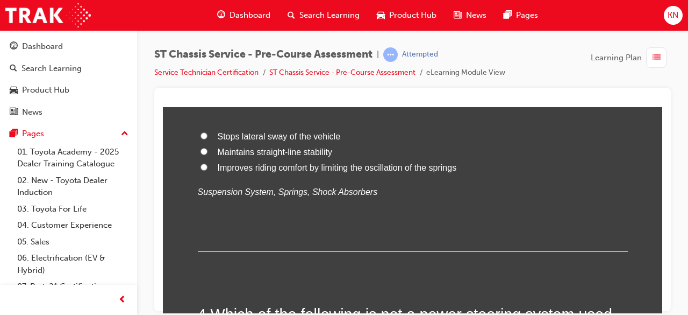
radio input "true"
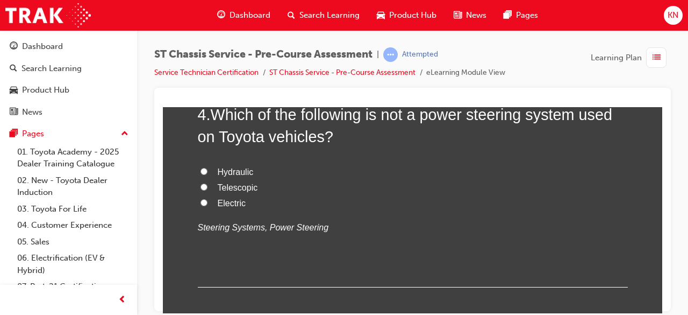
scroll to position [824, 0]
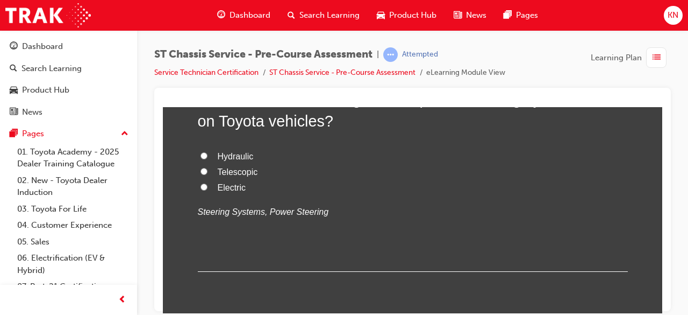
drag, startPoint x: 208, startPoint y: 161, endPoint x: 470, endPoint y: 228, distance: 270.8
radio input "true"
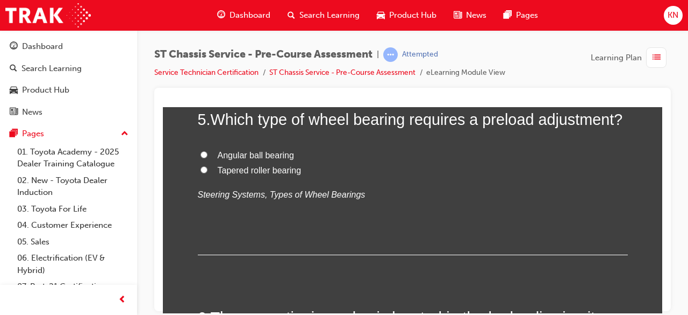
scroll to position [1061, 0]
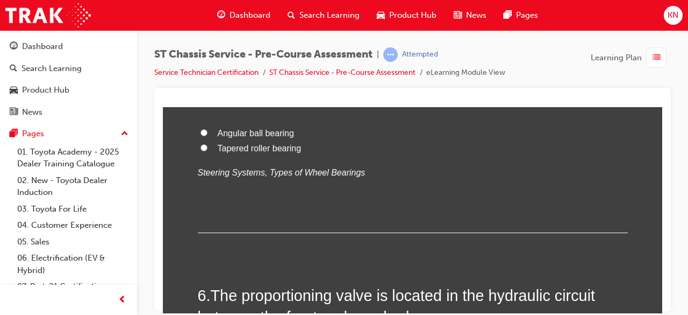
radio input "true"
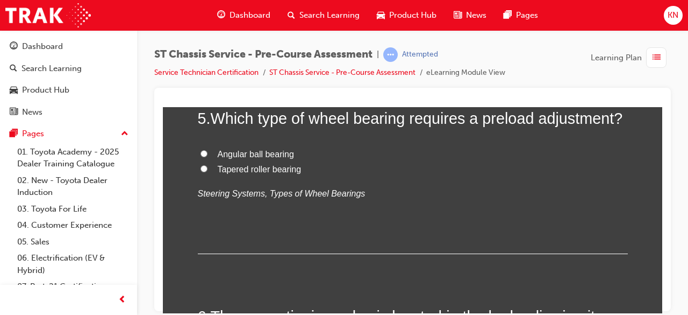
scroll to position [1040, 0]
drag, startPoint x: 214, startPoint y: 158, endPoint x: 504, endPoint y: 240, distance: 302.4
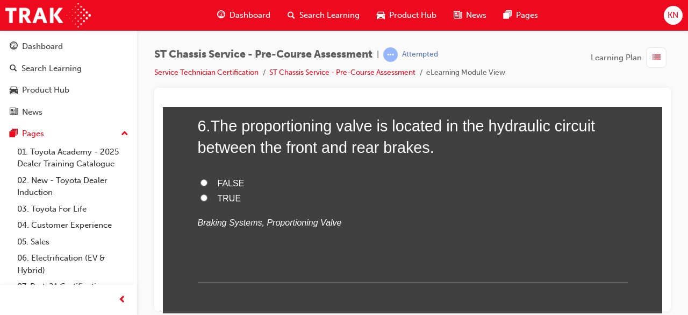
scroll to position [1255, 0]
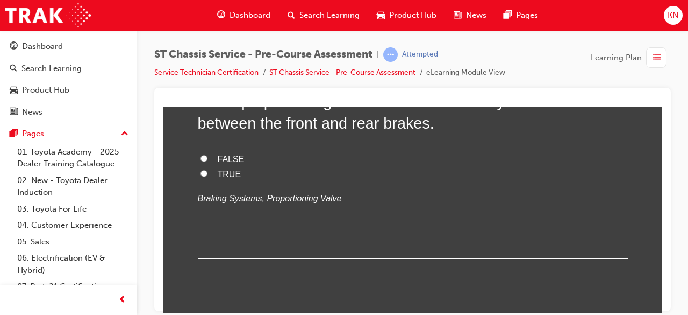
drag, startPoint x: 210, startPoint y: 178, endPoint x: 395, endPoint y: 219, distance: 189.1
radio input "true"
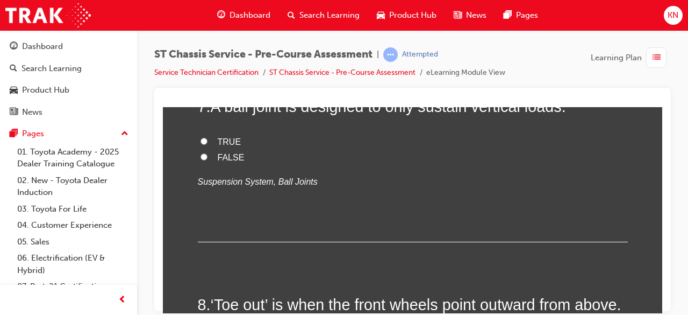
scroll to position [1470, 0]
radio input "true"
drag, startPoint x: 208, startPoint y: 162, endPoint x: 376, endPoint y: 229, distance: 180.8
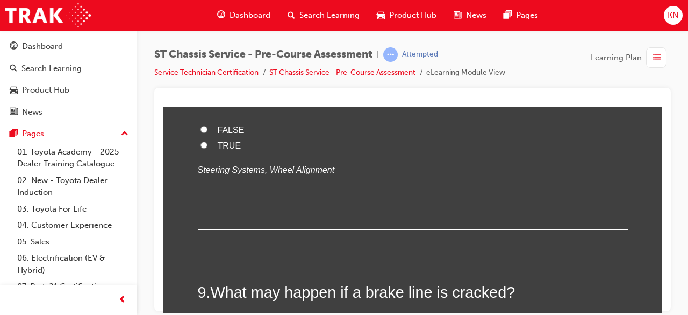
scroll to position [1685, 0]
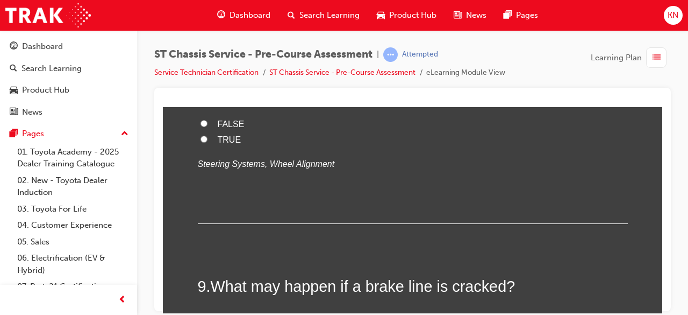
drag, startPoint x: 207, startPoint y: 161, endPoint x: 342, endPoint y: 215, distance: 145.3
radio input "true"
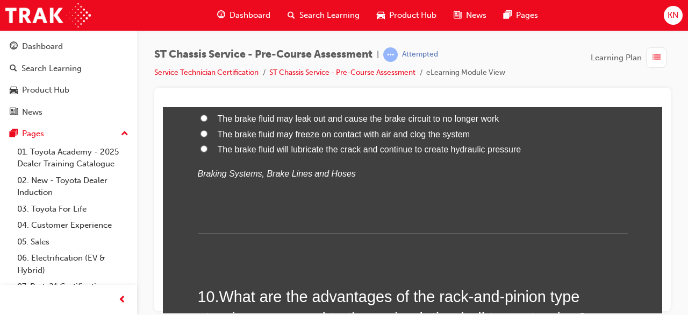
scroll to position [1900, 0]
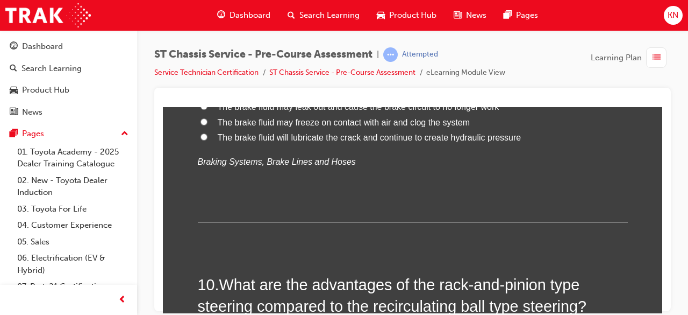
radio input "true"
drag, startPoint x: 213, startPoint y: 145, endPoint x: 392, endPoint y: 214, distance: 192.1
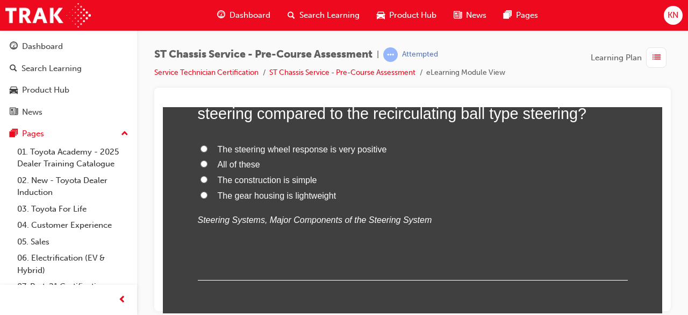
scroll to position [2090, 0]
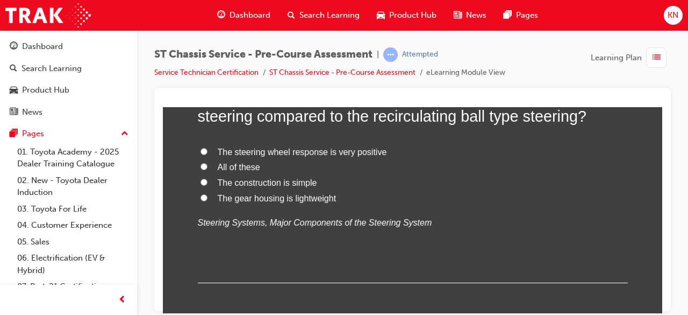
drag, startPoint x: 214, startPoint y: 174, endPoint x: 542, endPoint y: 242, distance: 335.1
radio input "true"
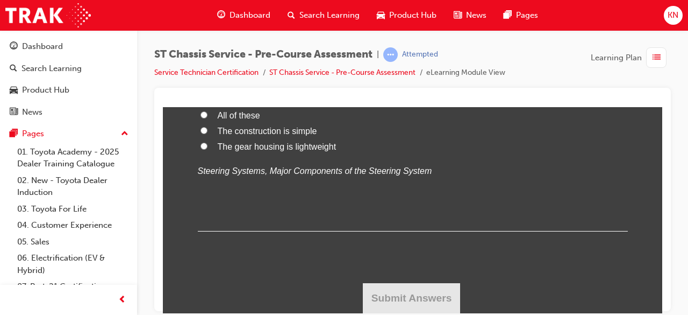
scroll to position [2305, 0]
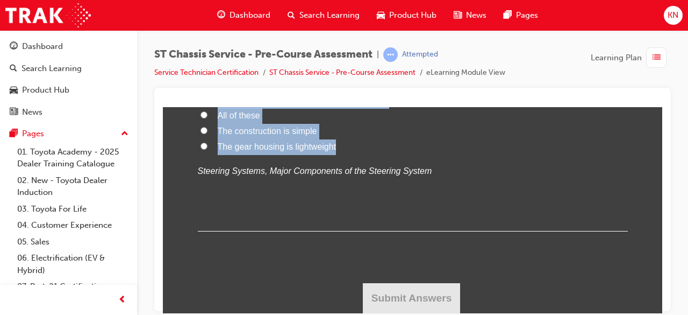
drag, startPoint x: 222, startPoint y: 175, endPoint x: 338, endPoint y: 276, distance: 154.1
click at [338, 231] on div "10 . What are the advantages of the rack-and-pinion type steering compared to t…" at bounding box center [413, 131] width 430 height 199
click at [202, 118] on input "All of these" at bounding box center [204, 114] width 7 height 7
radio input "true"
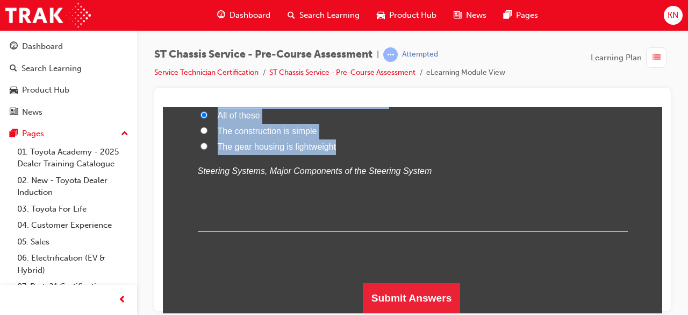
scroll to position [2434, 0]
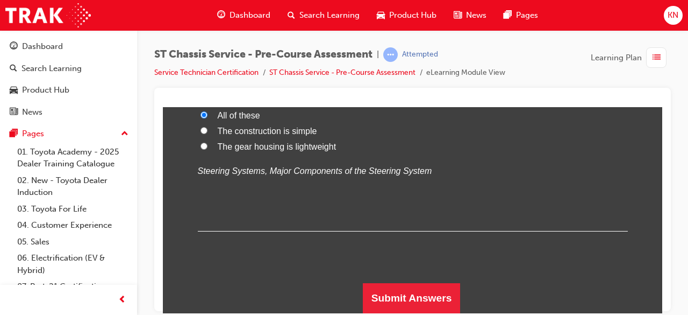
click at [566, 191] on div "10 . What are the advantages of the rack-and-pinion type steering compared to t…" at bounding box center [413, 131] width 430 height 199
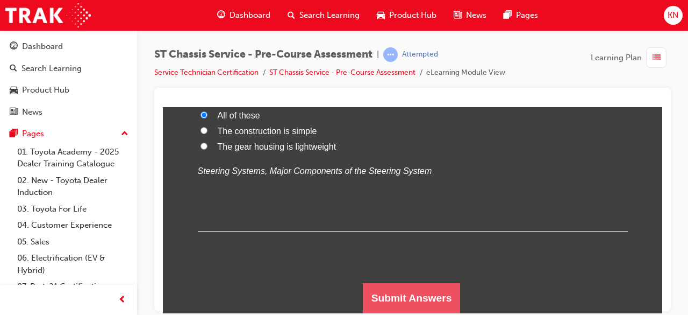
click at [445, 295] on button "Submit Answers" at bounding box center [412, 297] width 98 height 30
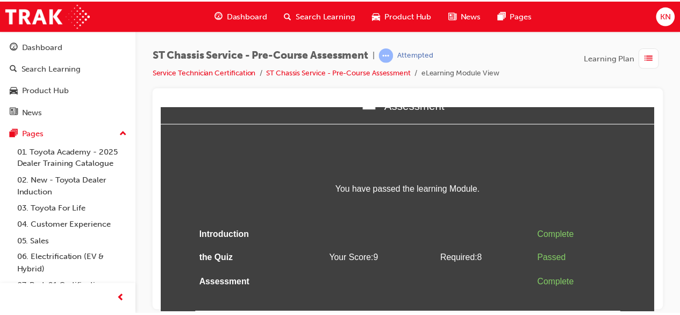
scroll to position [0, 0]
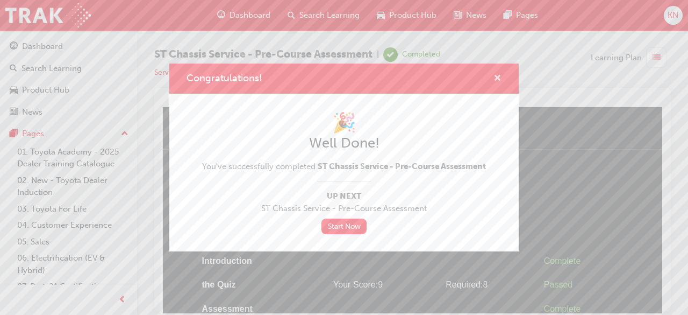
click at [501, 76] on span "cross-icon" at bounding box center [498, 79] width 8 height 10
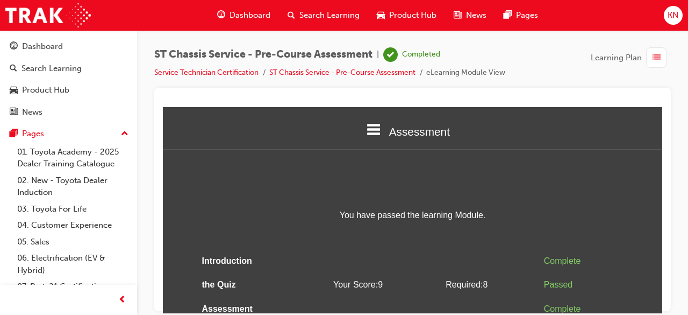
click at [251, 8] on div "Dashboard" at bounding box center [244, 15] width 70 height 22
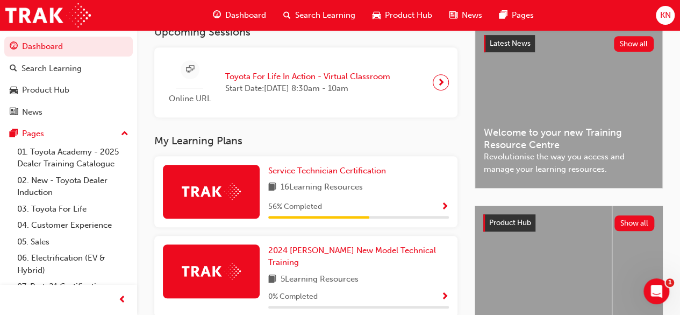
scroll to position [280, 0]
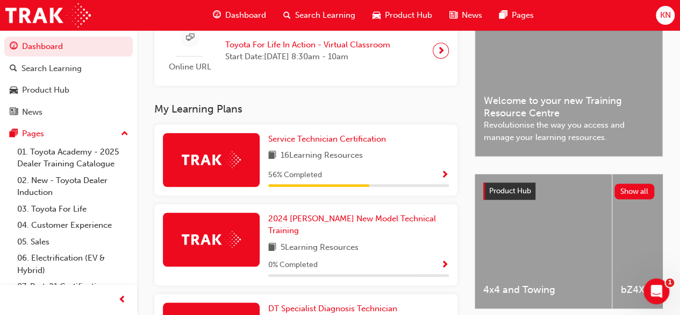
click at [445, 177] on span "Show Progress" at bounding box center [445, 175] width 8 height 10
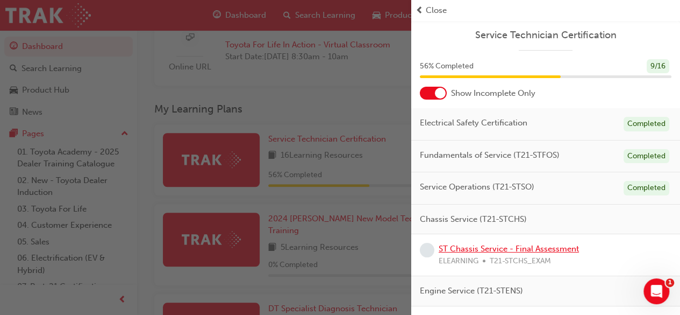
click at [535, 247] on link "ST Chassis Service - Final Assessment" at bounding box center [509, 249] width 140 height 10
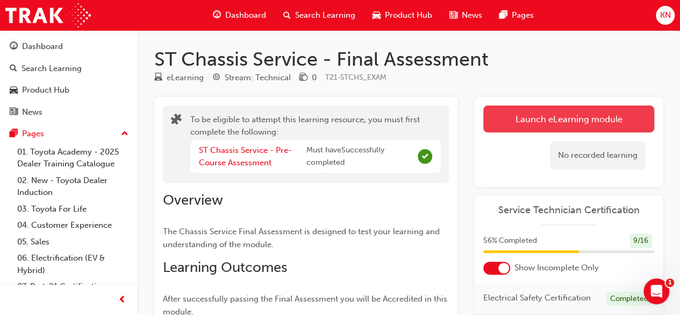
click at [586, 117] on button "Launch eLearning module" at bounding box center [568, 118] width 171 height 27
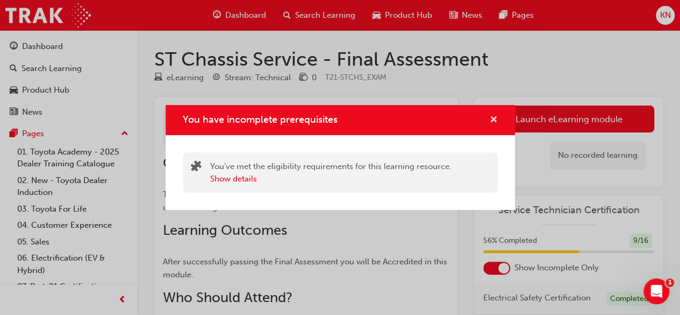
click at [496, 119] on span "cross-icon" at bounding box center [494, 121] width 8 height 10
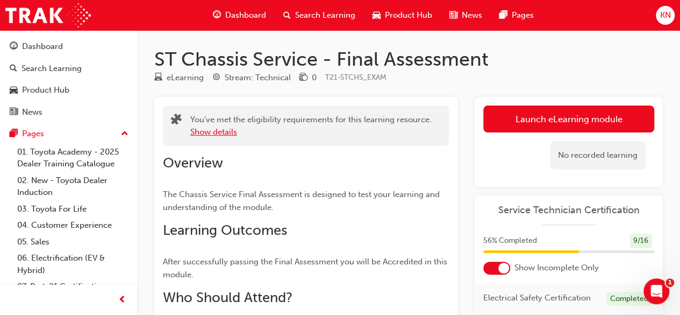
click at [213, 132] on button "Show details" at bounding box center [213, 132] width 47 height 12
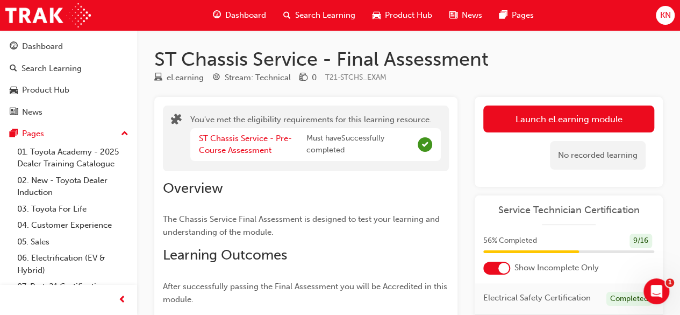
click at [249, 144] on div "ST Chassis Service - Pre-Course Assessment" at bounding box center [253, 144] width 108 height 24
click at [250, 141] on link "ST Chassis Service - Pre-Course Assessment" at bounding box center [245, 144] width 93 height 22
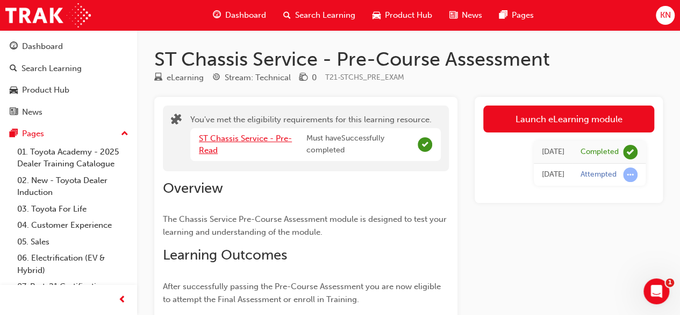
click at [250, 141] on link "ST Chassis Service - Pre-Read" at bounding box center [245, 144] width 93 height 22
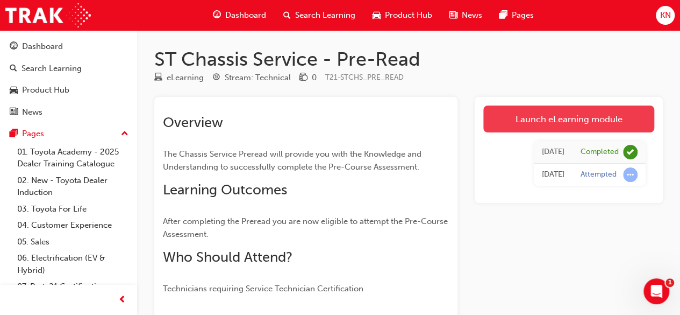
click at [500, 112] on link "Launch eLearning module" at bounding box center [568, 118] width 171 height 27
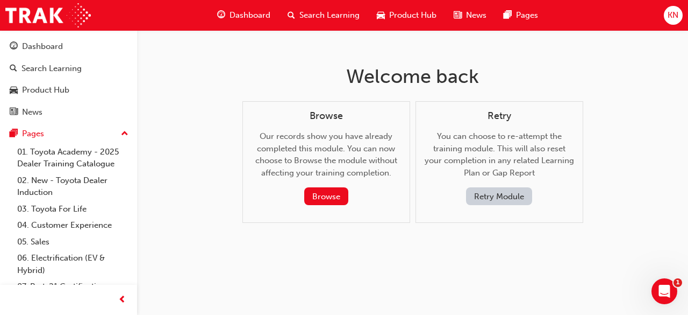
click at [230, 13] on span "Dashboard" at bounding box center [250, 15] width 41 height 12
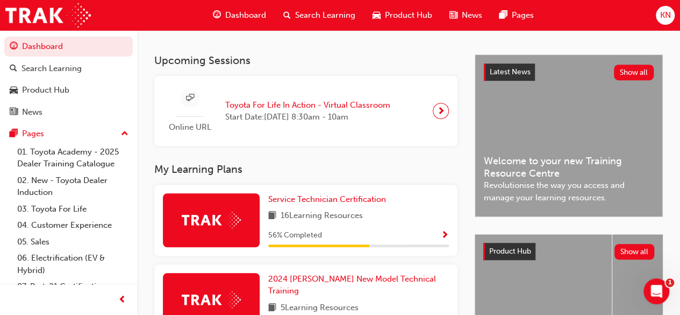
scroll to position [237, 0]
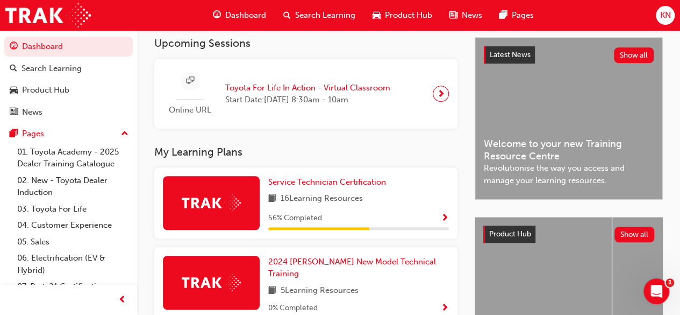
click at [442, 219] on span "Show Progress" at bounding box center [445, 219] width 8 height 10
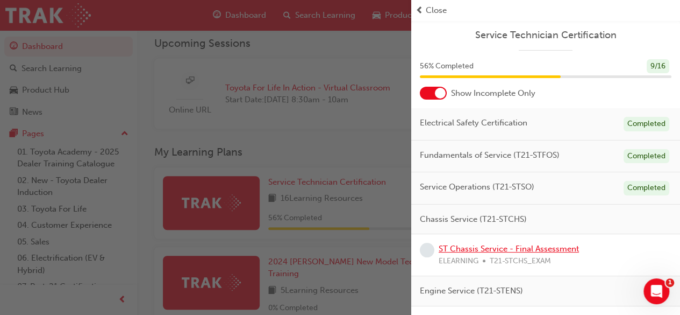
click at [494, 249] on link "ST Chassis Service - Final Assessment" at bounding box center [509, 249] width 140 height 10
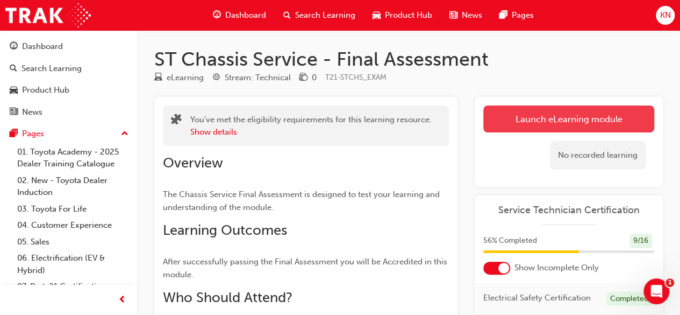
click at [567, 112] on link "Launch eLearning module" at bounding box center [568, 118] width 171 height 27
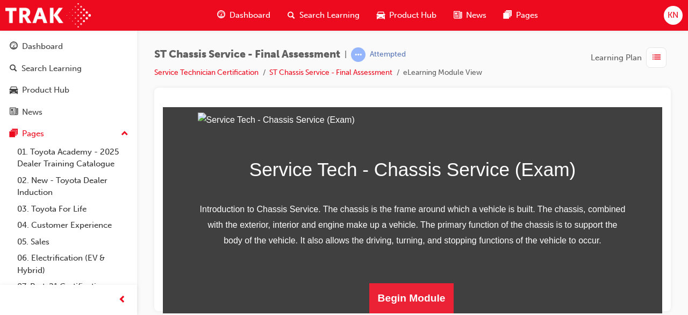
scroll to position [213, 0]
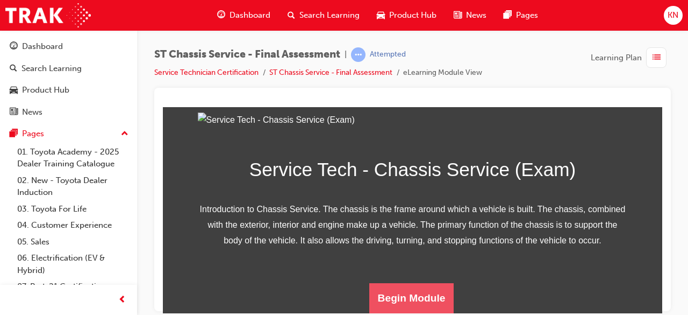
click at [435, 296] on button "Begin Module" at bounding box center [411, 297] width 85 height 30
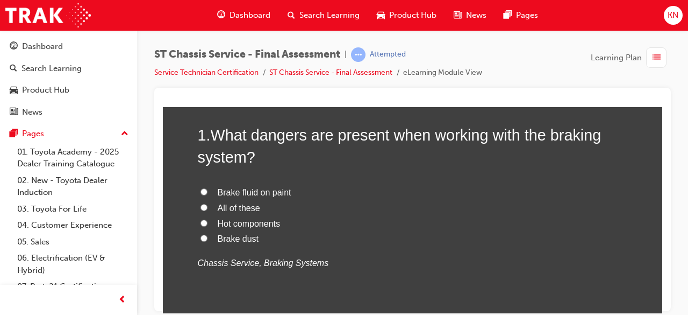
scroll to position [108, 0]
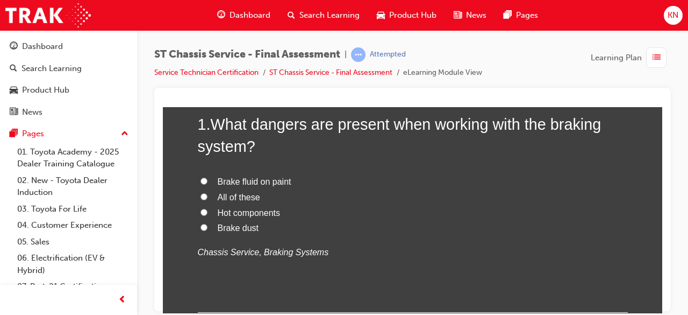
click at [201, 194] on input "All of these" at bounding box center [204, 196] width 7 height 7
radio input "true"
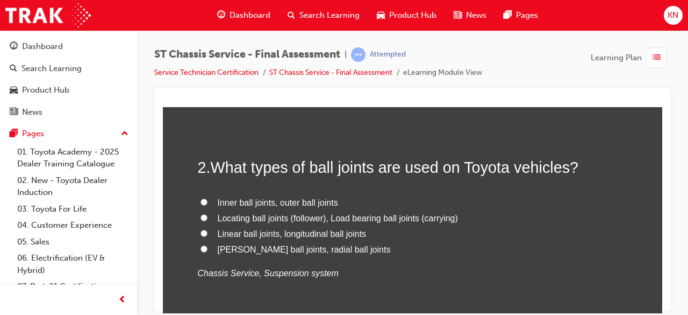
scroll to position [323, 0]
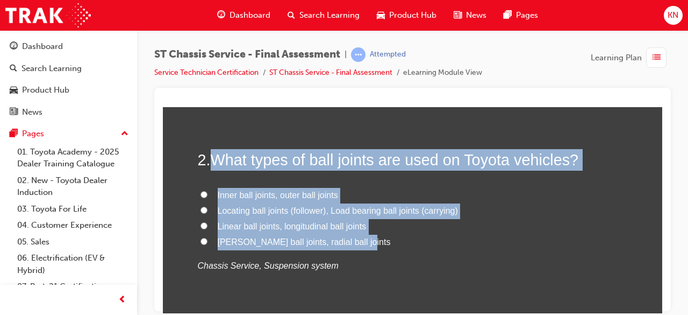
drag, startPoint x: 212, startPoint y: 159, endPoint x: 396, endPoint y: 244, distance: 202.8
click at [396, 244] on div "2 . What types of ball joints are used on Toyota vehicles? Inner ball joints, o…" at bounding box center [413, 236] width 430 height 177
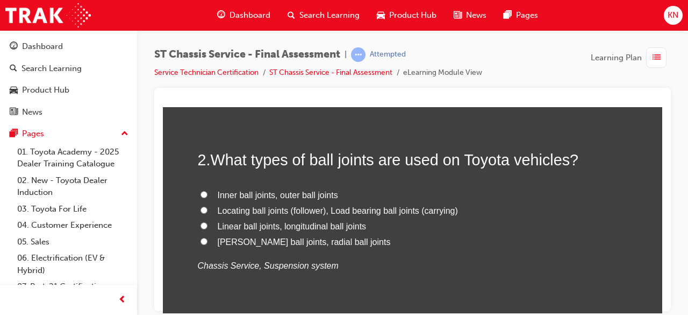
drag, startPoint x: 332, startPoint y: 226, endPoint x: 412, endPoint y: 254, distance: 85.0
click at [412, 254] on div "Inner ball joints, outer ball joints Locating ball joints (follower), Load bear…" at bounding box center [413, 230] width 430 height 86
click at [290, 208] on span "Locating ball joints (follower), Load bearing ball joints (carrying)" at bounding box center [338, 209] width 240 height 9
click at [208, 208] on input "Locating ball joints (follower), Load bearing ball joints (carrying)" at bounding box center [204, 209] width 7 height 7
radio input "true"
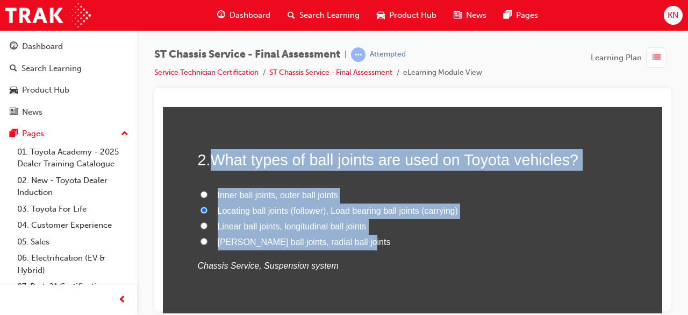
drag, startPoint x: 210, startPoint y: 155, endPoint x: 361, endPoint y: 241, distance: 174.2
click at [361, 241] on div "2 . What types of ball joints are used on Toyota vehicles? Inner ball joints, o…" at bounding box center [413, 236] width 430 height 177
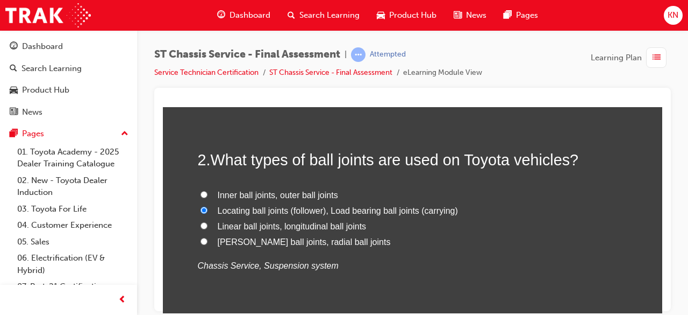
click at [418, 260] on p "Chassis Service, Suspension system" at bounding box center [413, 266] width 430 height 16
click at [201, 195] on input "Inner ball joints, outer ball joints" at bounding box center [204, 193] width 7 height 7
radio input "true"
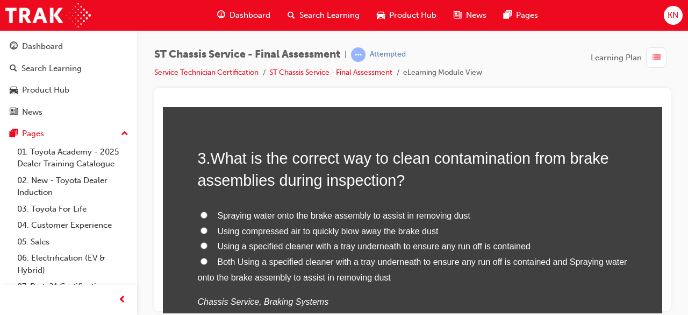
scroll to position [559, 0]
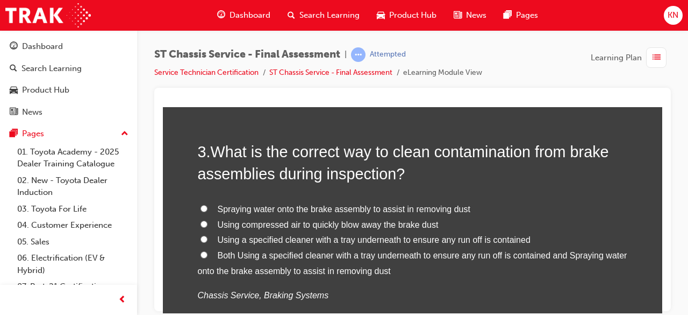
click at [201, 251] on input "Both Using a specified cleaner with a tray underneath to ensure any run off is …" at bounding box center [204, 254] width 7 height 7
radio input "true"
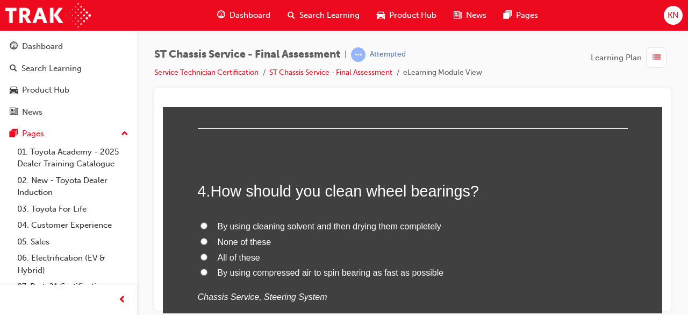
scroll to position [796, 0]
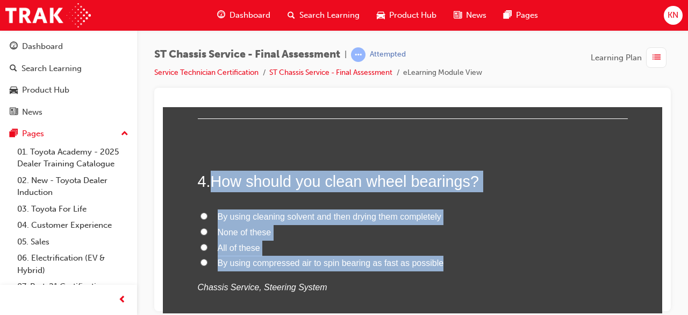
drag, startPoint x: 208, startPoint y: 180, endPoint x: 431, endPoint y: 259, distance: 237.5
click at [431, 259] on div "4 . How should you clean wheel bearings? By using cleaning solvent and then dry…" at bounding box center [413, 258] width 430 height 177
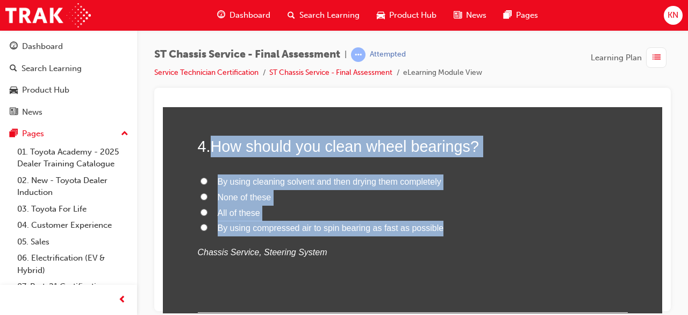
scroll to position [817, 0]
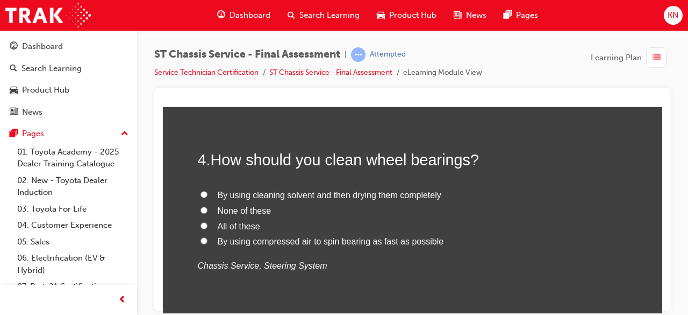
click at [332, 273] on div "4 . How should you clean wheel bearings? By using cleaning solvent and then dry…" at bounding box center [413, 236] width 430 height 177
click at [201, 190] on input "By using cleaning solvent and then drying them completely" at bounding box center [204, 193] width 7 height 7
radio input "true"
click at [467, 266] on p "Chassis Service, Steering System" at bounding box center [413, 266] width 430 height 16
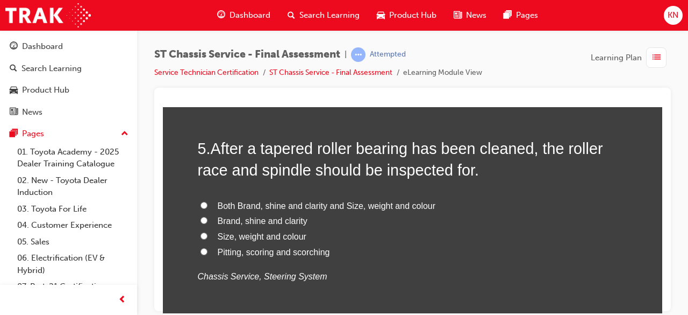
scroll to position [1068, 0]
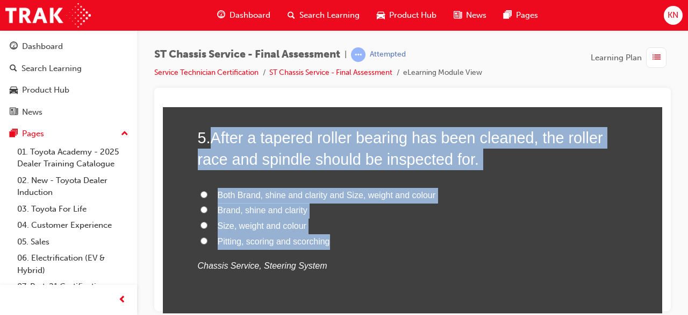
drag, startPoint x: 207, startPoint y: 136, endPoint x: 331, endPoint y: 245, distance: 165.7
click at [331, 245] on div "5 . After a tapered roller bearing has been cleaned, the roller race and spindl…" at bounding box center [413, 225] width 430 height 199
click at [367, 246] on label "Pitting, scoring and scorching" at bounding box center [413, 241] width 430 height 16
click at [208, 244] on input "Pitting, scoring and scorching" at bounding box center [204, 240] width 7 height 7
radio input "true"
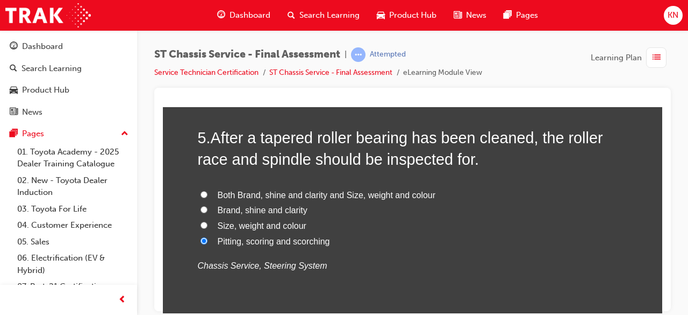
click at [367, 246] on label "Pitting, scoring and scorching" at bounding box center [413, 241] width 430 height 16
click at [208, 244] on input "Pitting, scoring and scorching" at bounding box center [204, 240] width 7 height 7
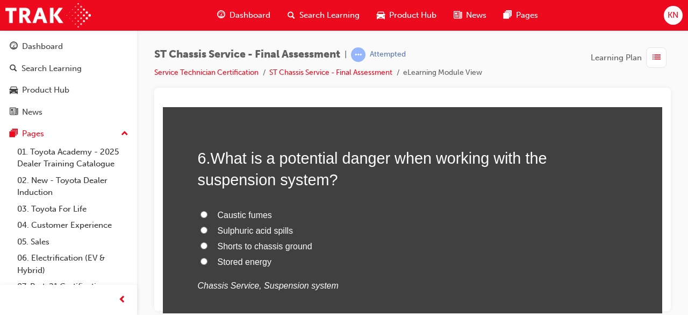
scroll to position [1305, 0]
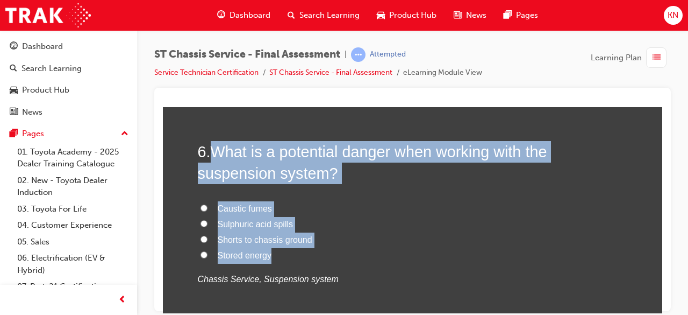
drag, startPoint x: 210, startPoint y: 148, endPoint x: 280, endPoint y: 247, distance: 121.0
click at [280, 247] on div "6 . What is a potential danger when working with the suspension system? Caustic…" at bounding box center [413, 239] width 430 height 199
click at [346, 260] on label "Stored energy" at bounding box center [413, 255] width 430 height 16
click at [208, 258] on input "Stored energy" at bounding box center [204, 254] width 7 height 7
radio input "true"
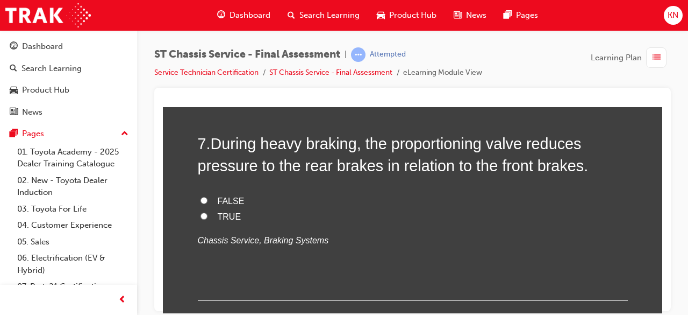
scroll to position [1563, 0]
click at [201, 209] on label "TRUE" at bounding box center [413, 217] width 430 height 16
click at [201, 212] on input "TRUE" at bounding box center [204, 215] width 7 height 7
radio input "true"
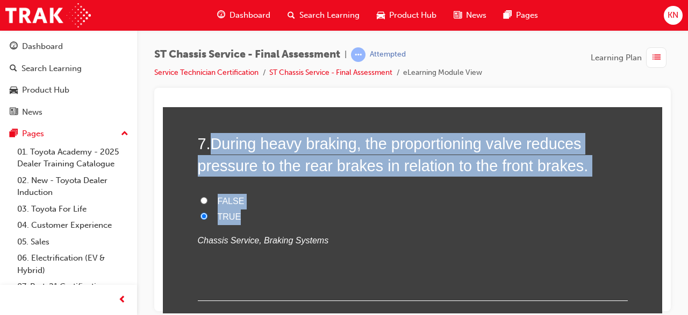
drag, startPoint x: 210, startPoint y: 140, endPoint x: 304, endPoint y: 207, distance: 115.0
click at [304, 207] on div "7 . During heavy braking, the proportioning valve reduces pressure to the rear …" at bounding box center [413, 216] width 430 height 168
click at [201, 197] on input "FALSE" at bounding box center [204, 199] width 7 height 7
radio input "true"
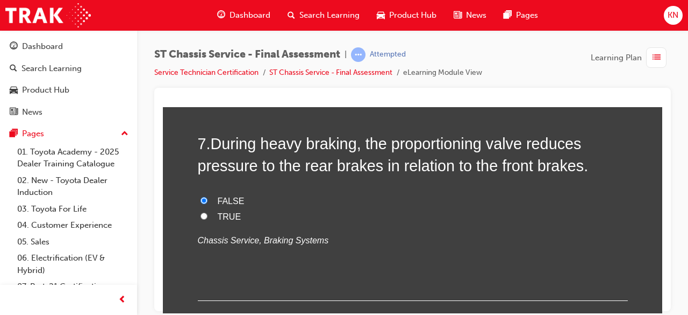
click at [311, 222] on div "FALSE TRUE Chassis Service, Braking Systems" at bounding box center [413, 220] width 430 height 55
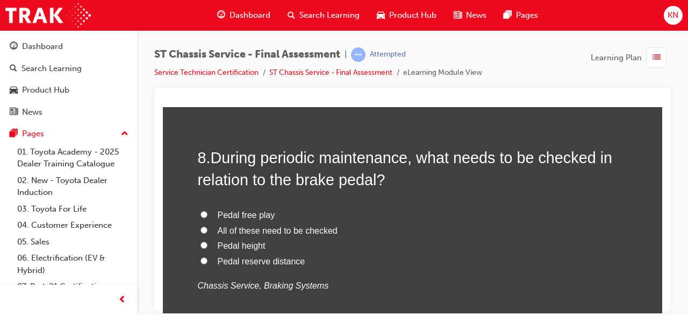
scroll to position [1778, 0]
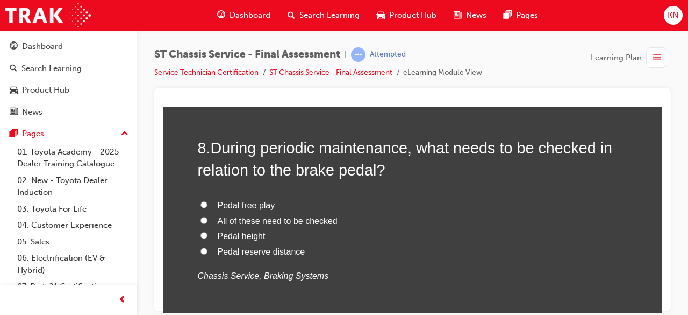
click at [201, 216] on input "All of these need to be checked" at bounding box center [204, 219] width 7 height 7
radio input "true"
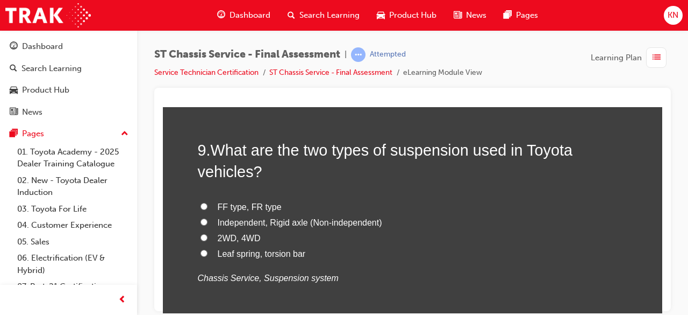
scroll to position [2036, 0]
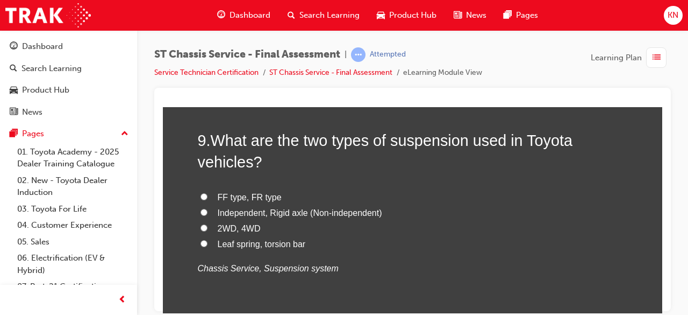
click at [211, 189] on label "FF type, FR type" at bounding box center [413, 197] width 430 height 16
click at [208, 193] on input "FF type, FR type" at bounding box center [204, 196] width 7 height 7
radio input "true"
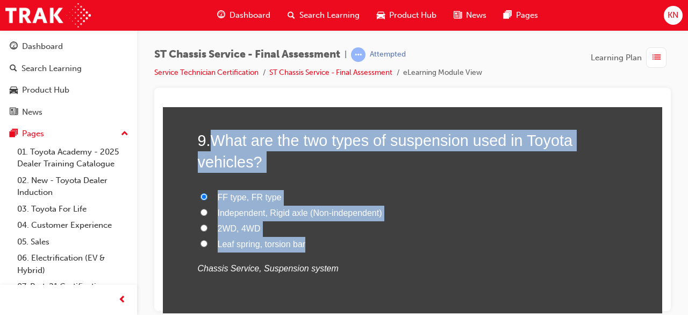
drag, startPoint x: 205, startPoint y: 137, endPoint x: 314, endPoint y: 242, distance: 151.0
click at [314, 242] on div "9 . What are the two types of suspension used in Toyota vehicles? FF type, FR t…" at bounding box center [413, 228] width 430 height 199
click at [378, 236] on label "Leaf spring, torsion bar" at bounding box center [413, 244] width 430 height 16
click at [208, 239] on input "Leaf spring, torsion bar" at bounding box center [204, 242] width 7 height 7
radio input "true"
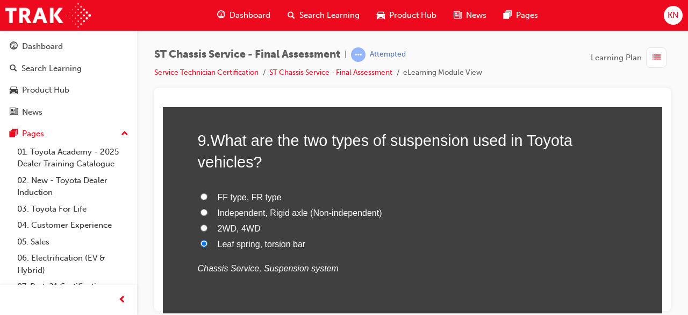
click at [201, 209] on input "Independent, Rigid axle (Non-independent)" at bounding box center [204, 211] width 7 height 7
radio input "true"
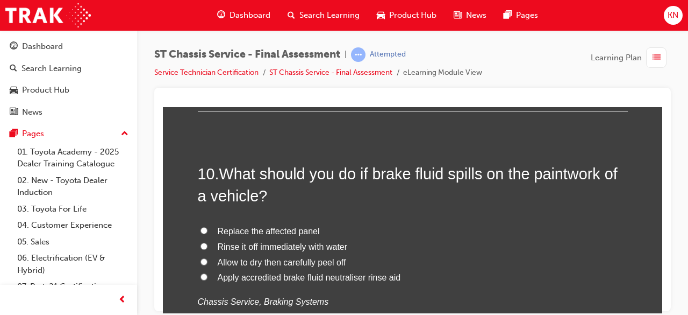
scroll to position [2273, 0]
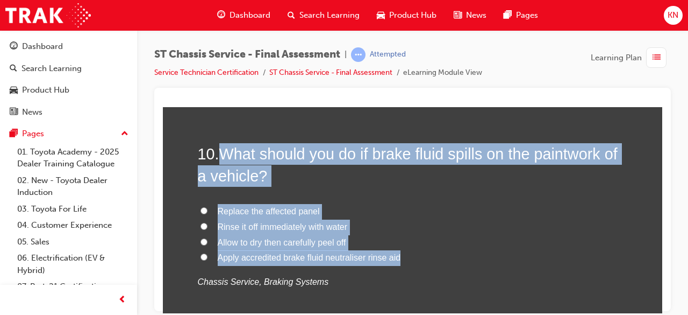
drag, startPoint x: 218, startPoint y: 156, endPoint x: 399, endPoint y: 253, distance: 204.8
click at [399, 253] on div "10 . What should you do if brake fluid spills on the paintwork of a vehicle? Re…" at bounding box center [413, 242] width 430 height 199
click at [403, 257] on label "Apply accredited brake fluid neutraliser rinse aid" at bounding box center [413, 258] width 430 height 16
click at [208, 257] on input "Apply accredited brake fluid neutraliser rinse aid" at bounding box center [204, 256] width 7 height 7
radio input "true"
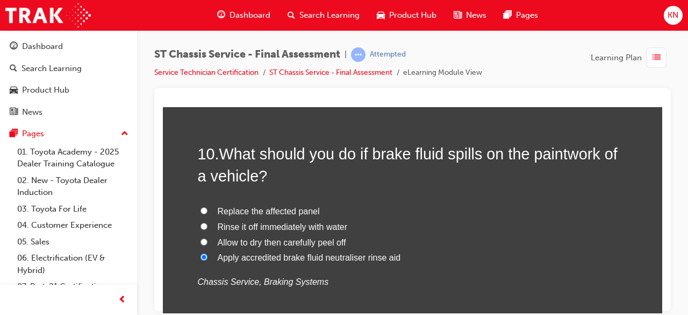
click at [201, 223] on input "Rinse it off immediately with water" at bounding box center [204, 225] width 7 height 7
radio input "true"
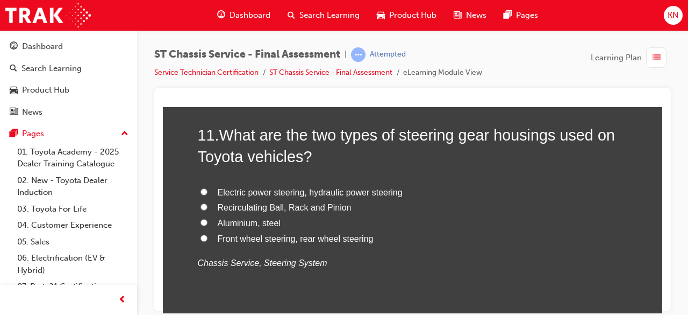
scroll to position [2552, 0]
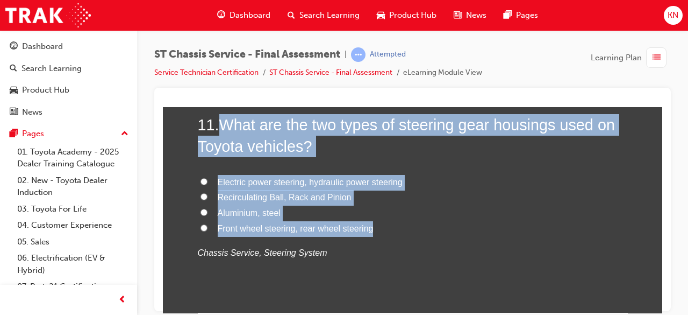
drag, startPoint x: 219, startPoint y: 122, endPoint x: 403, endPoint y: 231, distance: 214.6
click at [403, 231] on div "11 . What are the two types of steering gear housings used on Toyota vehicles? …" at bounding box center [413, 212] width 430 height 199
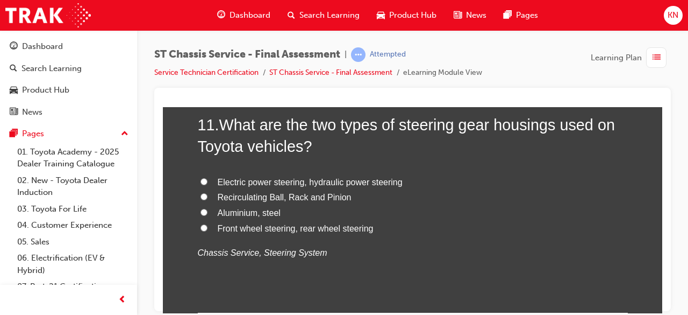
click at [390, 252] on p "Chassis Service, Steering System" at bounding box center [413, 253] width 430 height 16
click at [201, 193] on input "Recirculating Ball, Rack and Pinion" at bounding box center [204, 196] width 7 height 7
radio input "true"
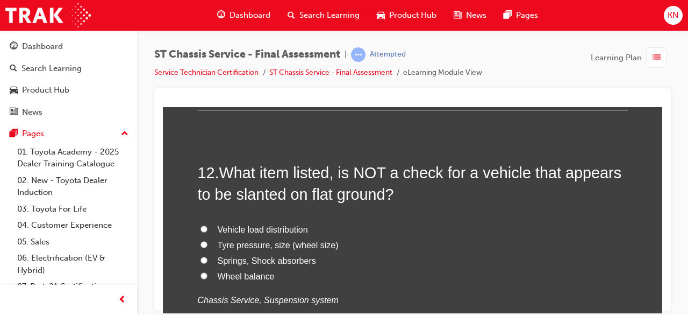
scroll to position [2767, 0]
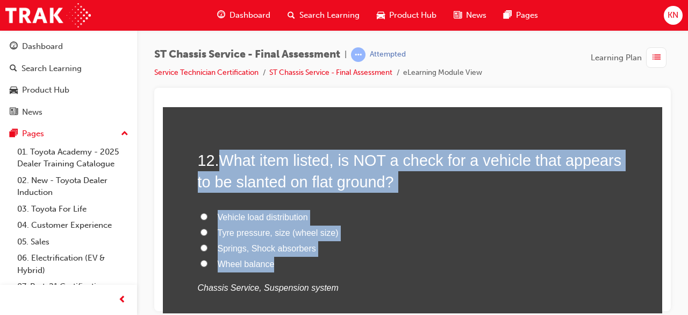
drag, startPoint x: 215, startPoint y: 154, endPoint x: 327, endPoint y: 268, distance: 159.3
click at [327, 268] on div "12 . What item listed, is NOT a check for a vehicle that appears to be slanted …" at bounding box center [413, 248] width 430 height 199
click at [412, 259] on label "Wheel balance" at bounding box center [413, 264] width 430 height 16
click at [208, 259] on input "Wheel balance" at bounding box center [204, 262] width 7 height 7
radio input "true"
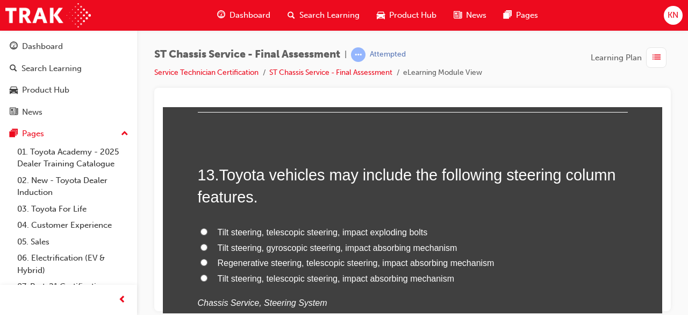
scroll to position [3002, 0]
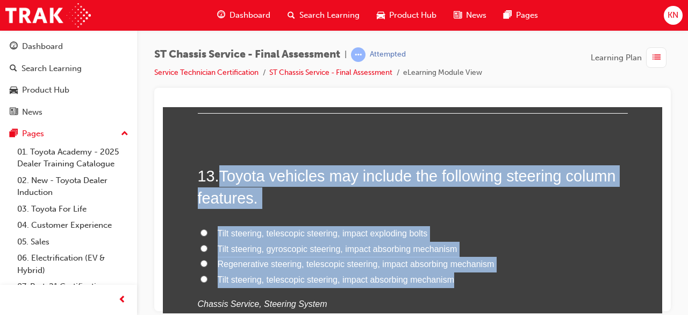
drag, startPoint x: 222, startPoint y: 171, endPoint x: 471, endPoint y: 283, distance: 273.0
click at [471, 283] on div "13 . Toyota vehicles may include the following steering column features. Tilt s…" at bounding box center [413, 264] width 430 height 199
click at [524, 247] on label "Tilt steering, gyroscopic steering, impact absorbing mechanism" at bounding box center [413, 249] width 430 height 16
click at [208, 247] on input "Tilt steering, gyroscopic steering, impact absorbing mechanism" at bounding box center [204, 247] width 7 height 7
radio input "true"
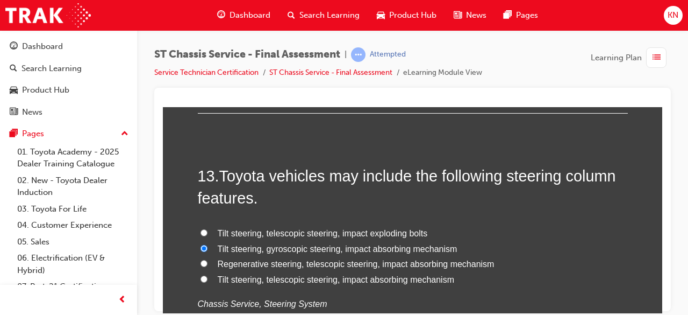
click at [202, 275] on input "Tilt steering, telescopic steering, impact absorbing mechanism" at bounding box center [204, 278] width 7 height 7
radio input "true"
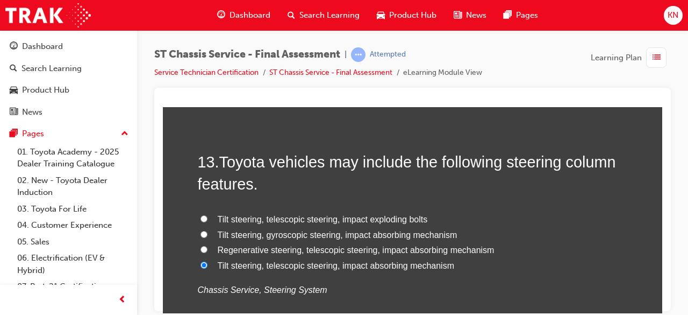
click at [663, 303] on div at bounding box center [412, 199] width 517 height 223
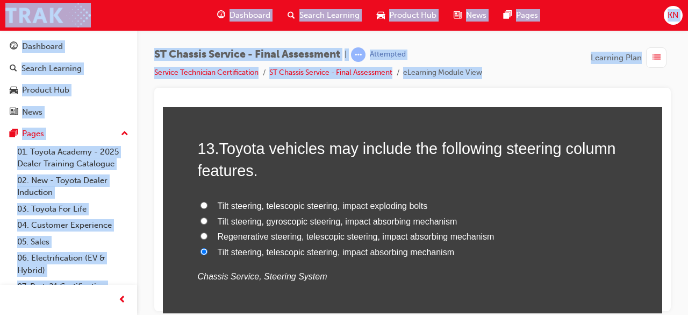
click at [663, 303] on div at bounding box center [412, 199] width 517 height 223
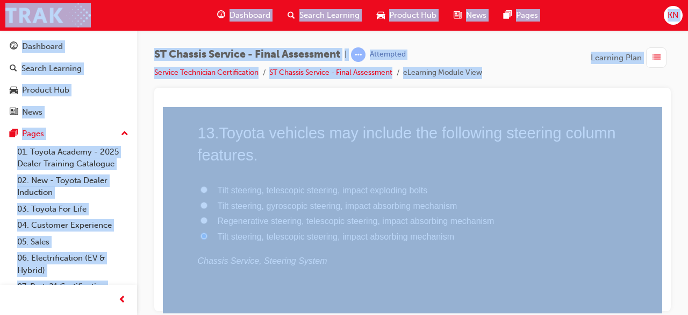
click at [663, 303] on div at bounding box center [412, 199] width 517 height 223
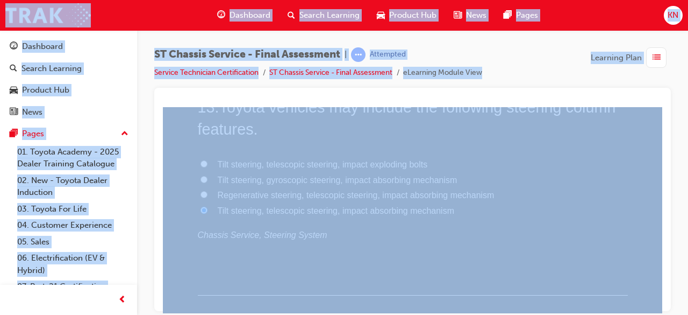
click at [663, 303] on div at bounding box center [412, 199] width 517 height 223
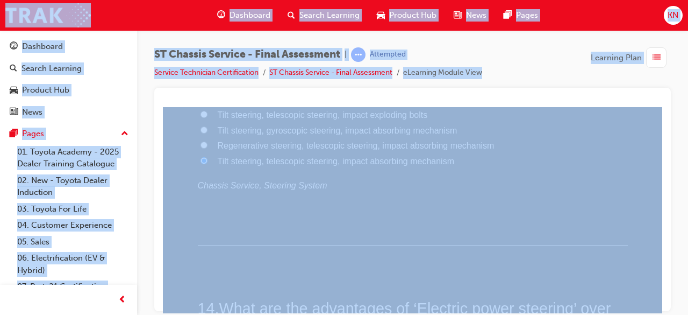
click at [663, 303] on div at bounding box center [412, 199] width 517 height 223
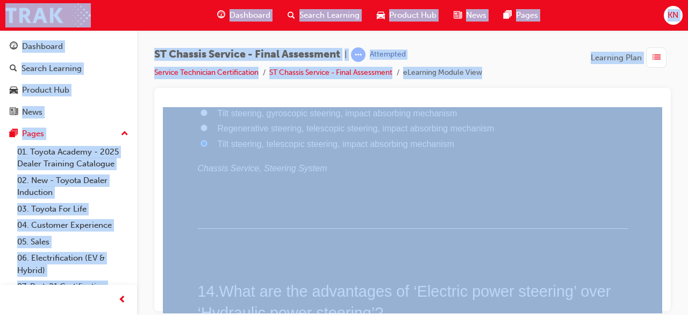
click at [663, 303] on div at bounding box center [412, 199] width 517 height 223
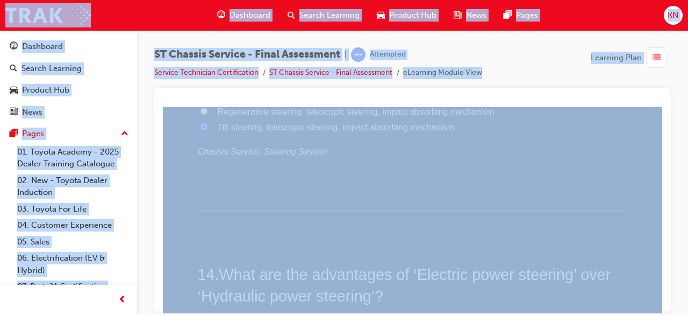
click at [663, 303] on div at bounding box center [412, 199] width 517 height 223
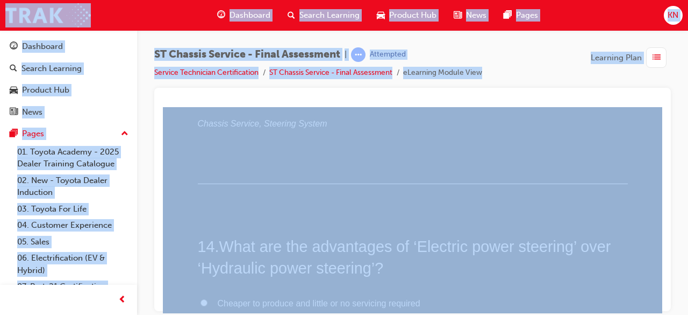
click at [663, 303] on div at bounding box center [412, 199] width 517 height 223
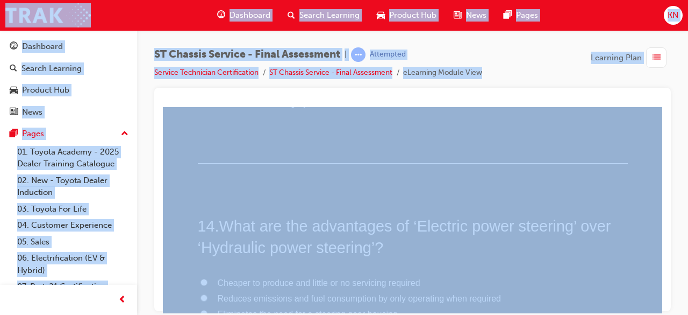
click at [663, 303] on div at bounding box center [412, 199] width 517 height 223
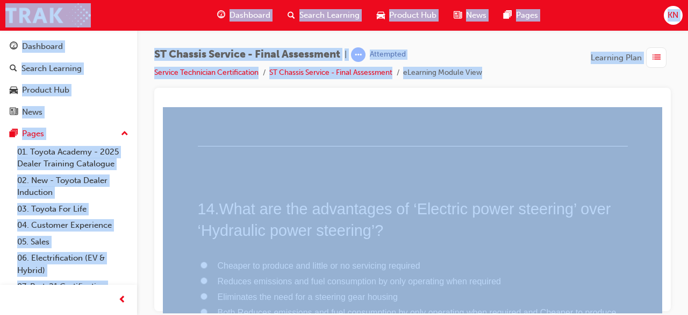
click at [663, 303] on div at bounding box center [412, 199] width 517 height 223
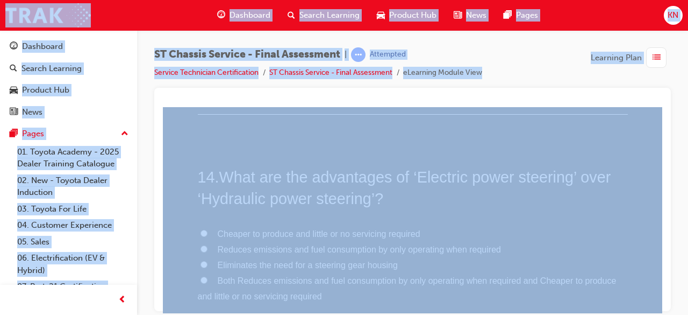
click at [663, 303] on div at bounding box center [412, 199] width 517 height 223
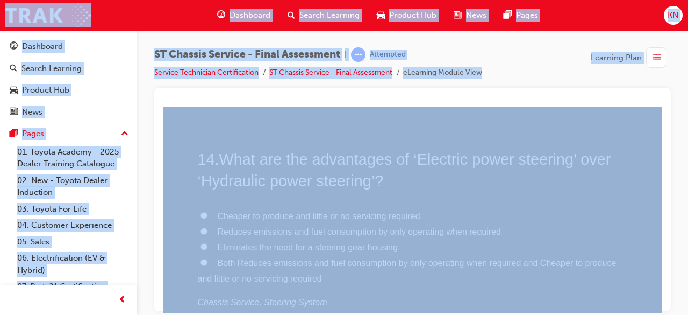
click at [663, 303] on div at bounding box center [412, 199] width 517 height 223
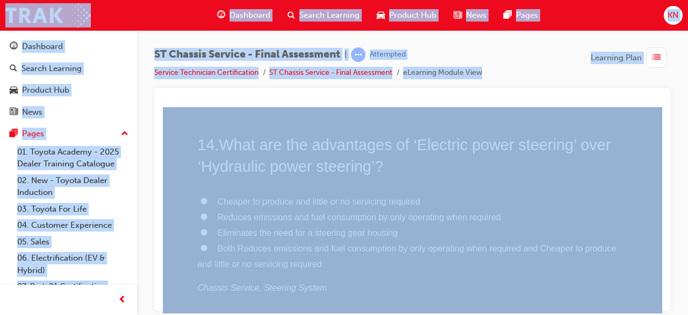
click at [663, 303] on div at bounding box center [412, 199] width 517 height 223
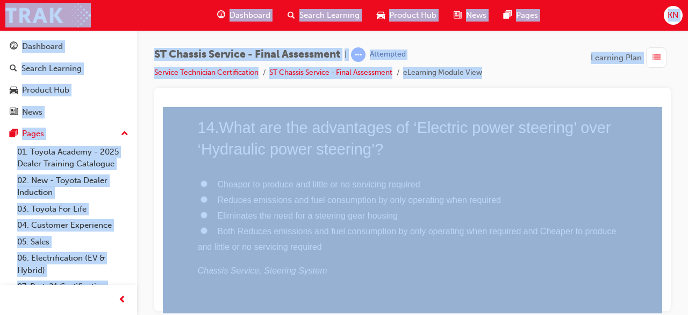
scroll to position [3303, 0]
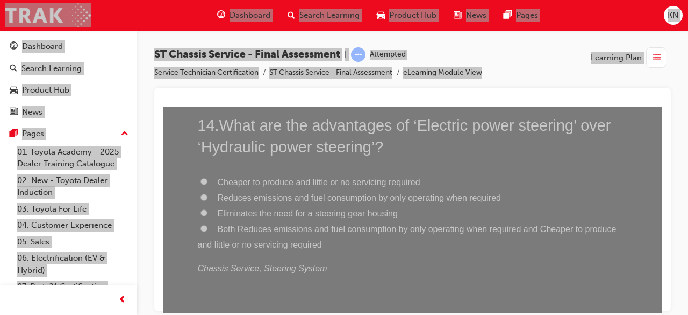
click at [201, 224] on input "Both Reduces emissions and fuel consumption by only operating when required and…" at bounding box center [204, 227] width 7 height 7
radio input "true"
click at [201, 197] on input "Reduces emissions and fuel consumption by only operating when required" at bounding box center [204, 196] width 7 height 7
radio input "true"
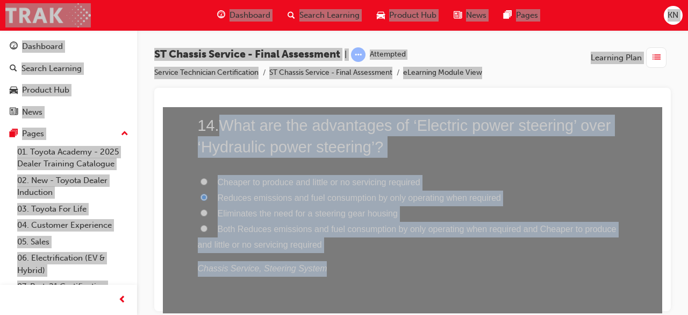
drag, startPoint x: 217, startPoint y: 123, endPoint x: 475, endPoint y: 252, distance: 289.1
click at [475, 252] on div "14 . What are the advantages of ‘Electric power steering’ over ‘Hydraulic power…" at bounding box center [413, 221] width 430 height 214
click at [326, 270] on p "Chassis Service, Steering System" at bounding box center [413, 268] width 430 height 16
drag, startPoint x: 219, startPoint y: 116, endPoint x: 543, endPoint y: 247, distance: 349.3
click at [543, 247] on div "14 . What are the advantages of ‘Electric power steering’ over ‘Hydraulic power…" at bounding box center [413, 221] width 430 height 214
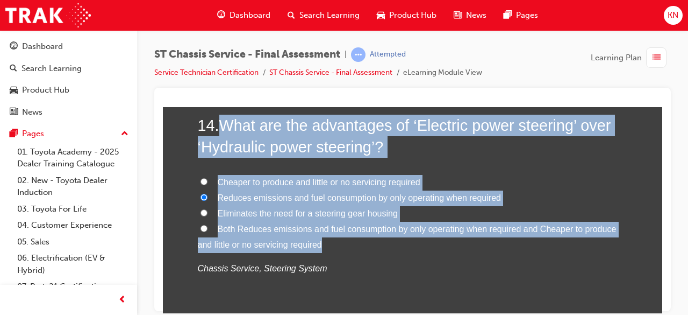
click at [494, 248] on label "Both Reduces emissions and fuel consumption by only operating when required and…" at bounding box center [413, 236] width 430 height 31
click at [208, 231] on input "Both Reduces emissions and fuel consumption by only operating when required and…" at bounding box center [204, 227] width 7 height 7
radio input "true"
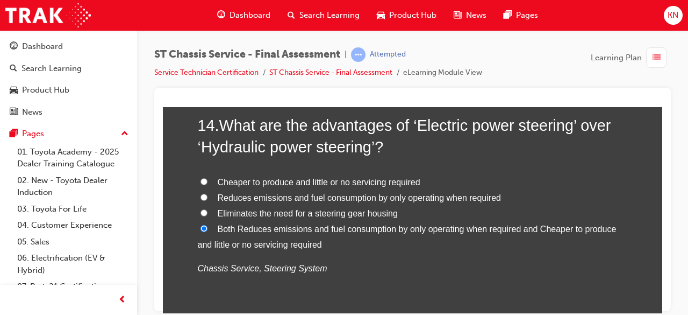
click at [201, 194] on input "Reduces emissions and fuel consumption by only operating when required" at bounding box center [204, 196] width 7 height 7
radio input "true"
click at [201, 226] on input "Both Reduces emissions and fuel consumption by only operating when required and…" at bounding box center [204, 227] width 7 height 7
radio input "true"
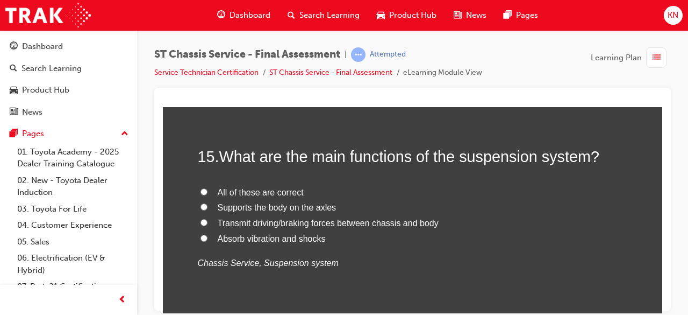
scroll to position [3540, 0]
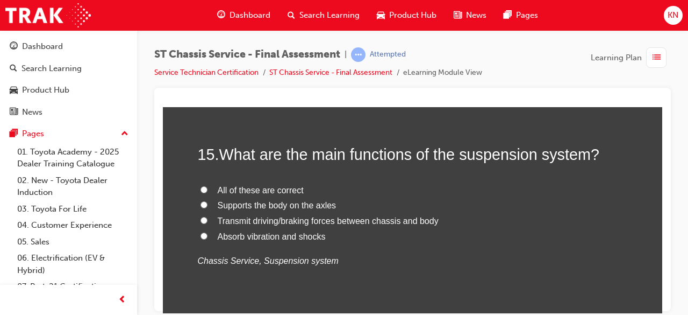
click at [201, 187] on input "All of these are correct" at bounding box center [204, 189] width 7 height 7
radio input "true"
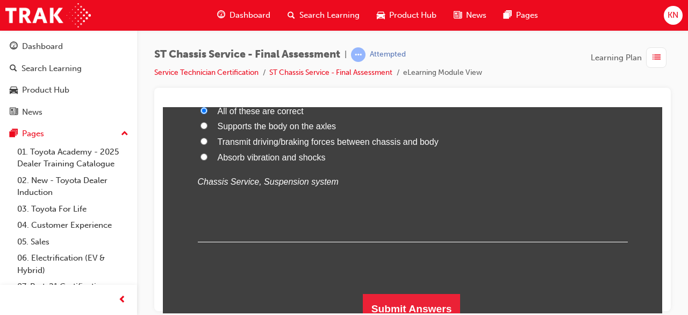
scroll to position [3626, 0]
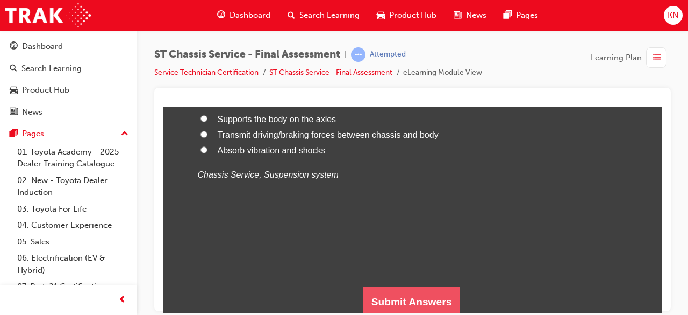
click at [414, 302] on button "Submit Answers" at bounding box center [412, 301] width 98 height 30
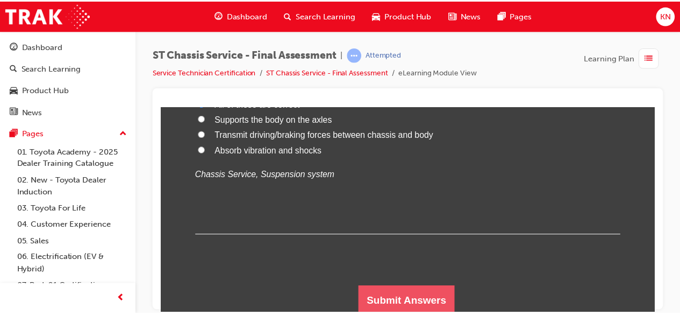
scroll to position [0, 0]
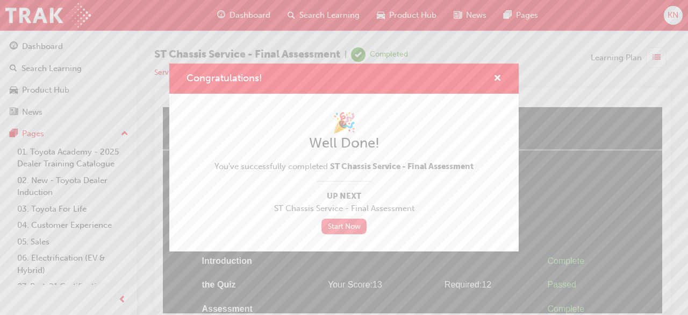
click at [348, 220] on link "Start Now" at bounding box center [344, 226] width 45 height 16
click at [347, 227] on link "Start Now" at bounding box center [344, 226] width 45 height 16
click at [497, 81] on span "cross-icon" at bounding box center [498, 79] width 8 height 10
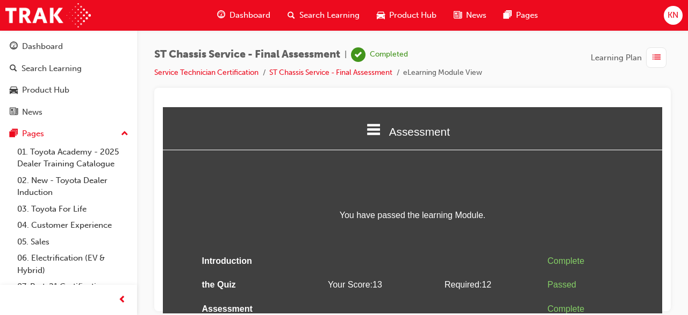
click at [251, 16] on span "Dashboard" at bounding box center [250, 15] width 41 height 12
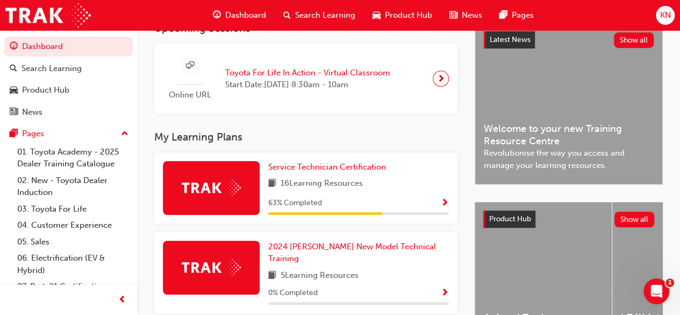
scroll to position [258, 0]
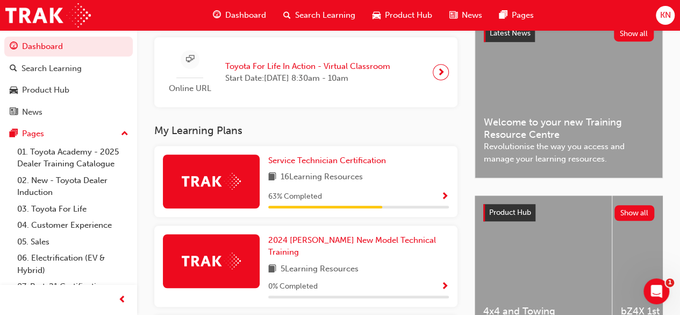
click at [447, 198] on span "Show Progress" at bounding box center [445, 197] width 8 height 10
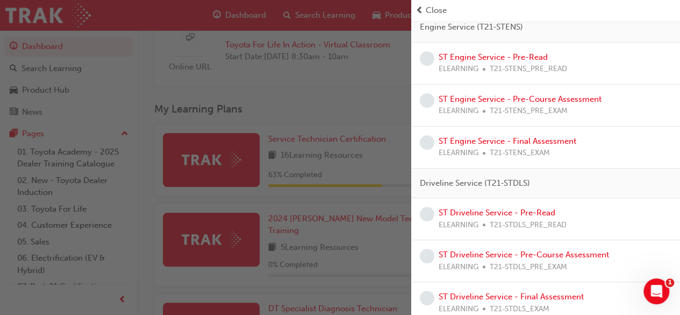
scroll to position [230, 0]
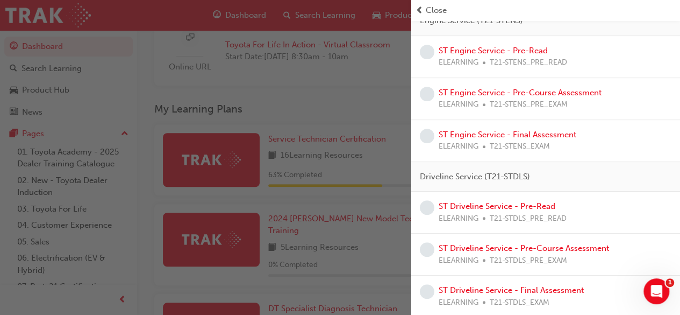
click at [392, 111] on div "button" at bounding box center [205, 157] width 411 height 315
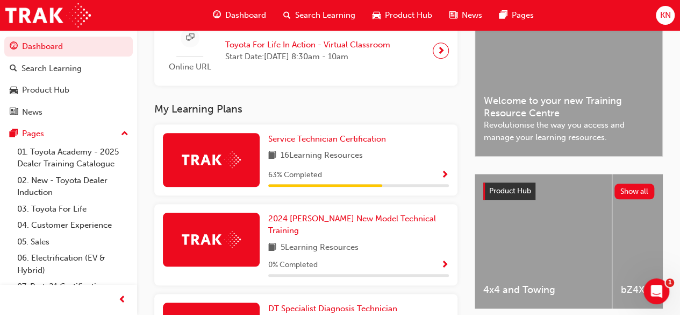
click at [664, 15] on span "KN" at bounding box center [665, 15] width 11 height 12
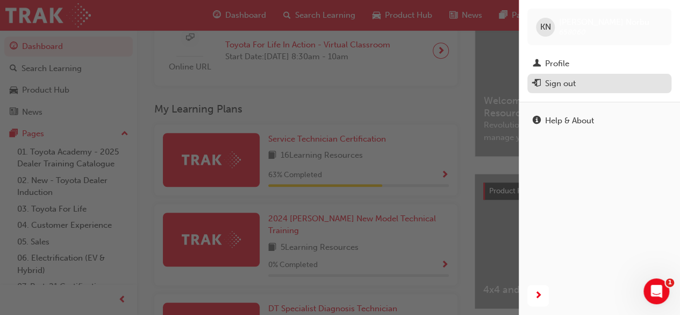
click at [595, 85] on div "Sign out" at bounding box center [599, 83] width 133 height 13
